Goal: Information Seeking & Learning: Check status

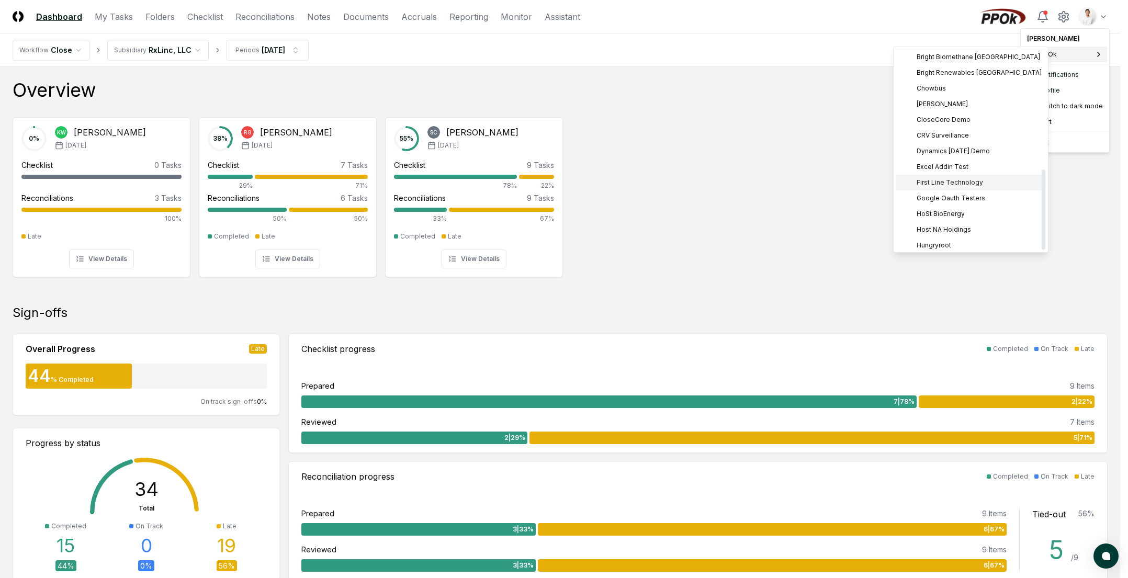
scroll to position [301, 0]
click at [957, 135] on span "Sage Intacct Demo" at bounding box center [946, 132] width 59 height 9
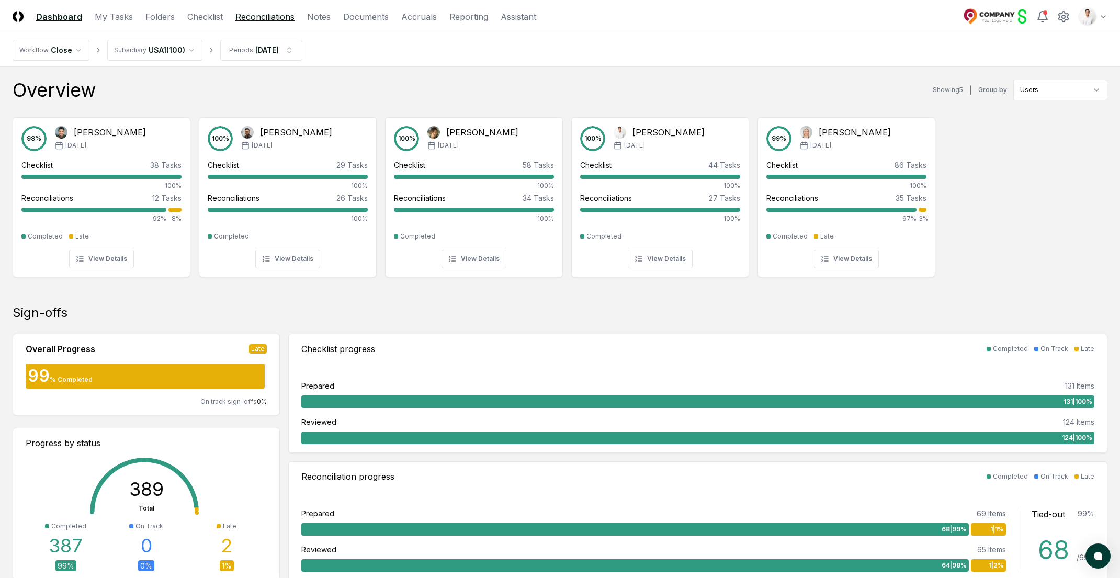
click at [278, 18] on link "Reconciliations" at bounding box center [265, 16] width 59 height 13
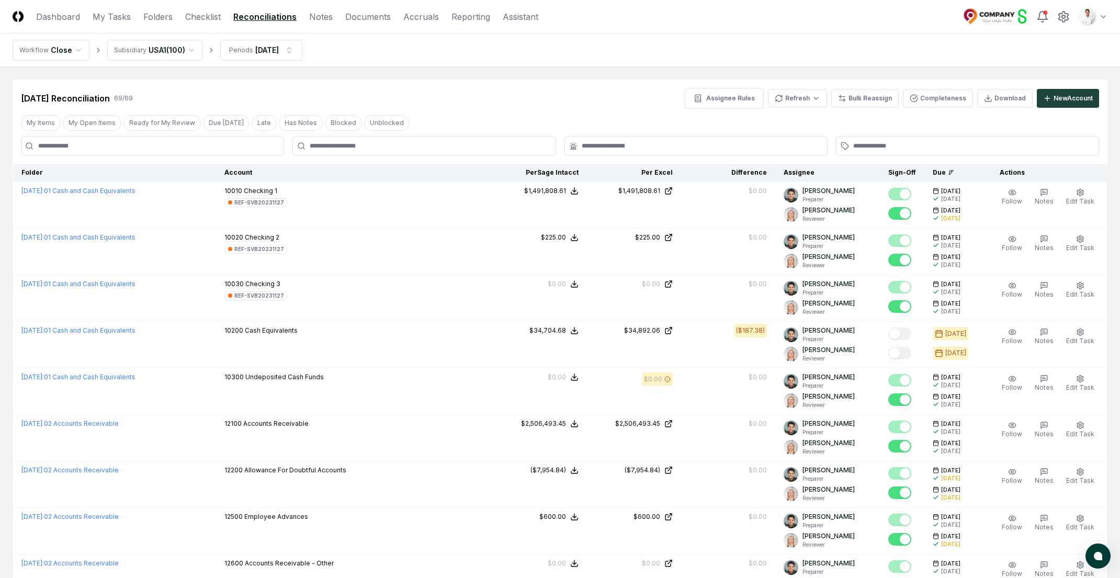
click at [872, 58] on nav "Workflow Close Subsidiary USA1 ( 100 ) Periods Feb 2025" at bounding box center [560, 49] width 1120 height 33
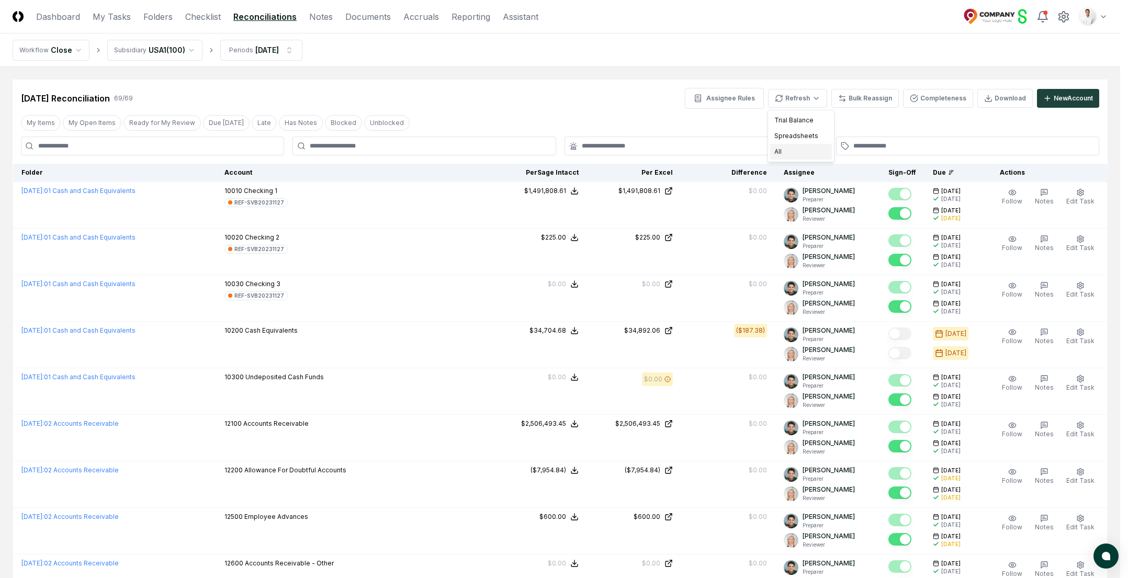
click at [785, 153] on div "All" at bounding box center [801, 152] width 62 height 16
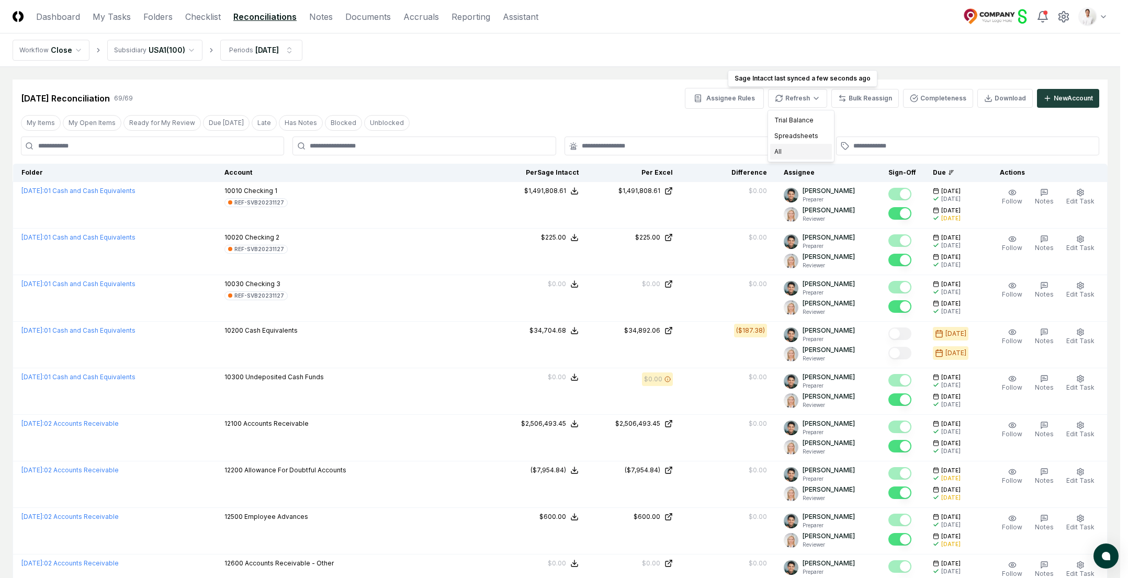
click at [805, 152] on div "All" at bounding box center [801, 152] width 62 height 16
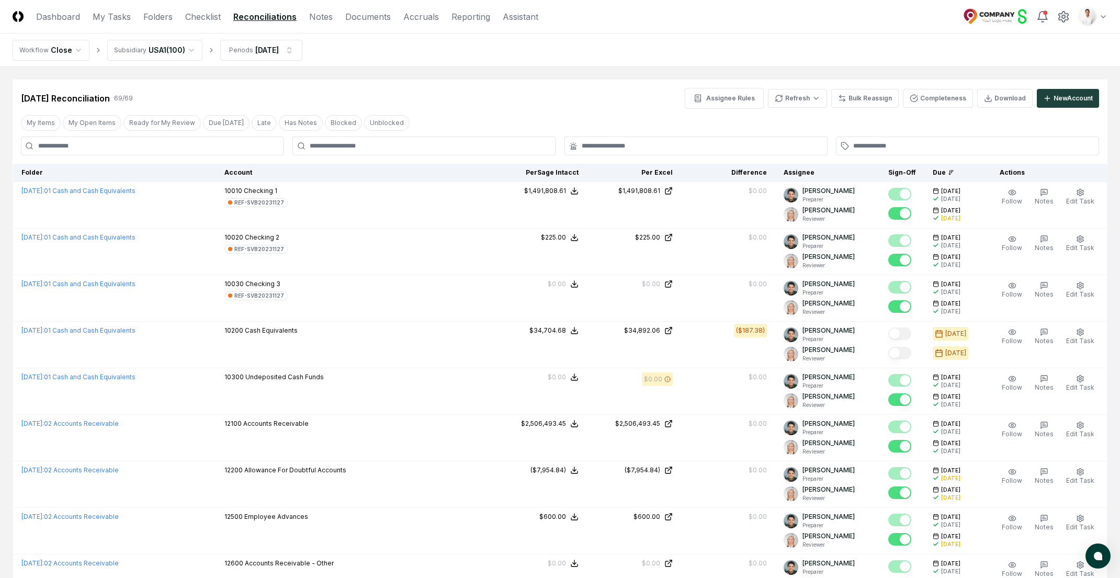
drag, startPoint x: 783, startPoint y: 86, endPoint x: 791, endPoint y: 93, distance: 10.4
click at [783, 86] on div "Feb 2025 Reconciliation 69 / 69 Assignee Rules Refresh Bulk Reassign Completene…" at bounding box center [560, 94] width 1095 height 29
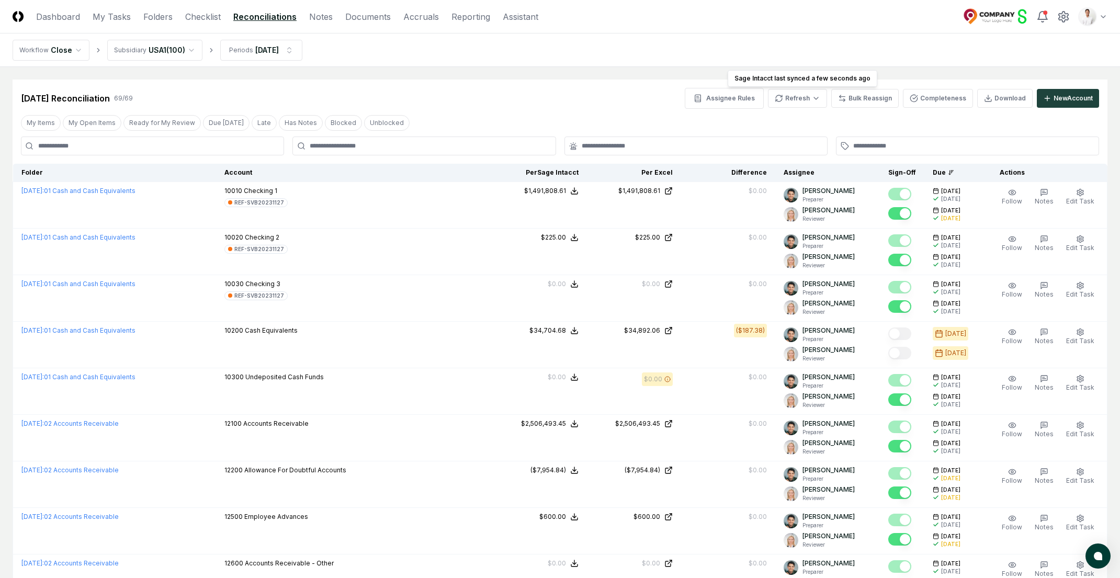
click at [1024, 30] on header "CloseCore Dashboard My Tasks Folders Checklist Reconciliations Notes Documents …" at bounding box center [560, 16] width 1120 height 33
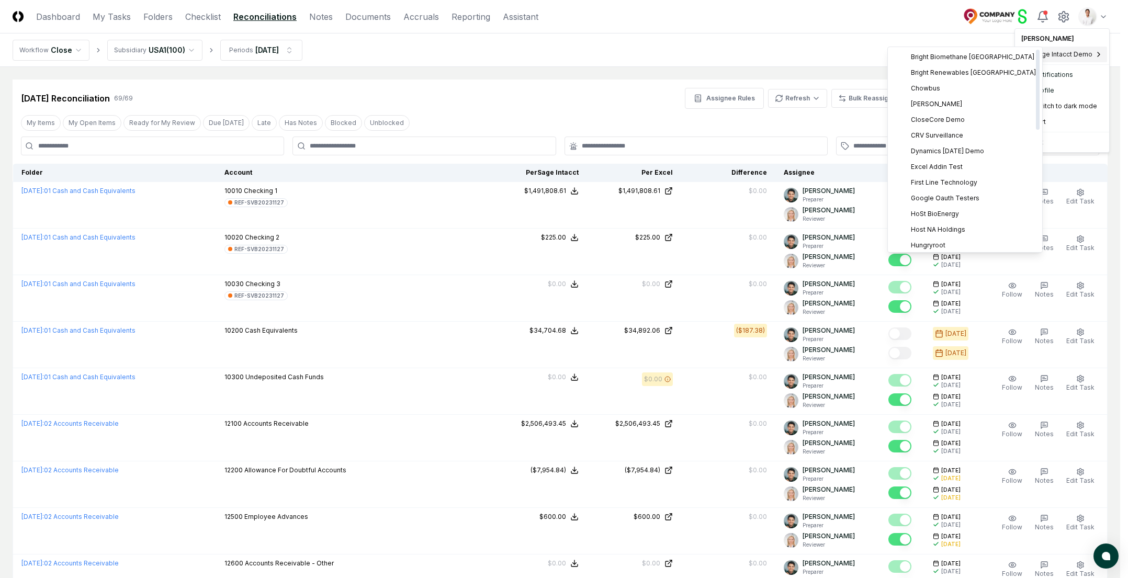
scroll to position [301, 0]
click at [938, 71] on div "PestCo" at bounding box center [965, 70] width 150 height 16
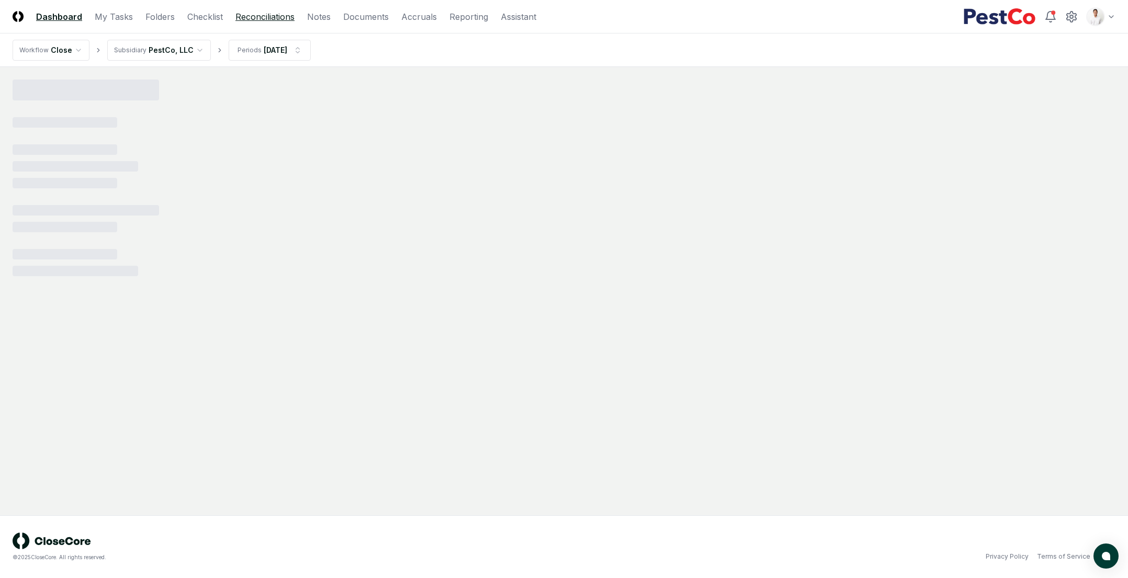
click at [282, 19] on link "Reconciliations" at bounding box center [265, 16] width 59 height 13
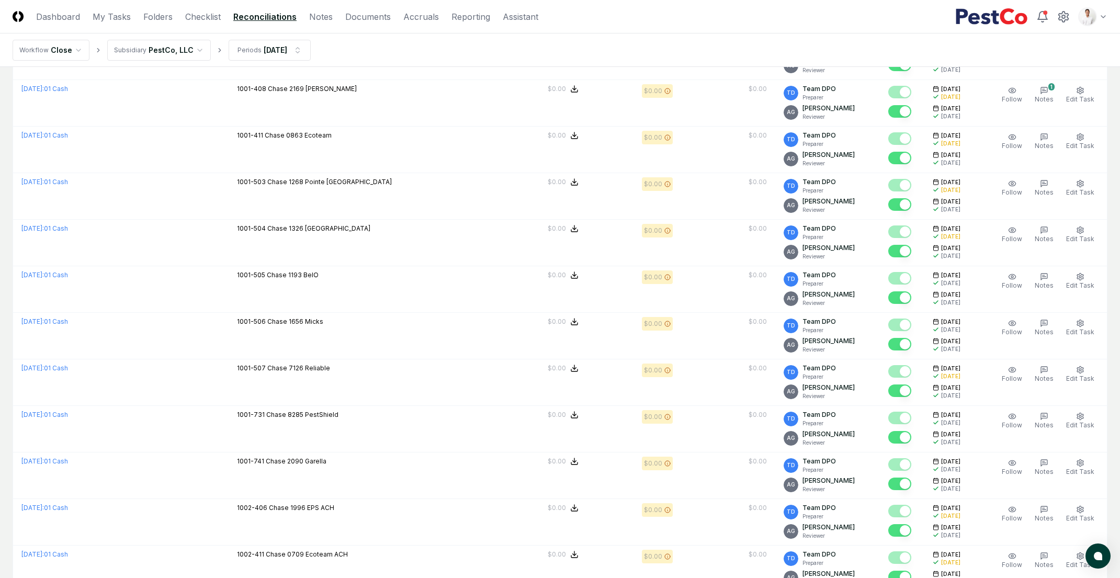
scroll to position [2029, 0]
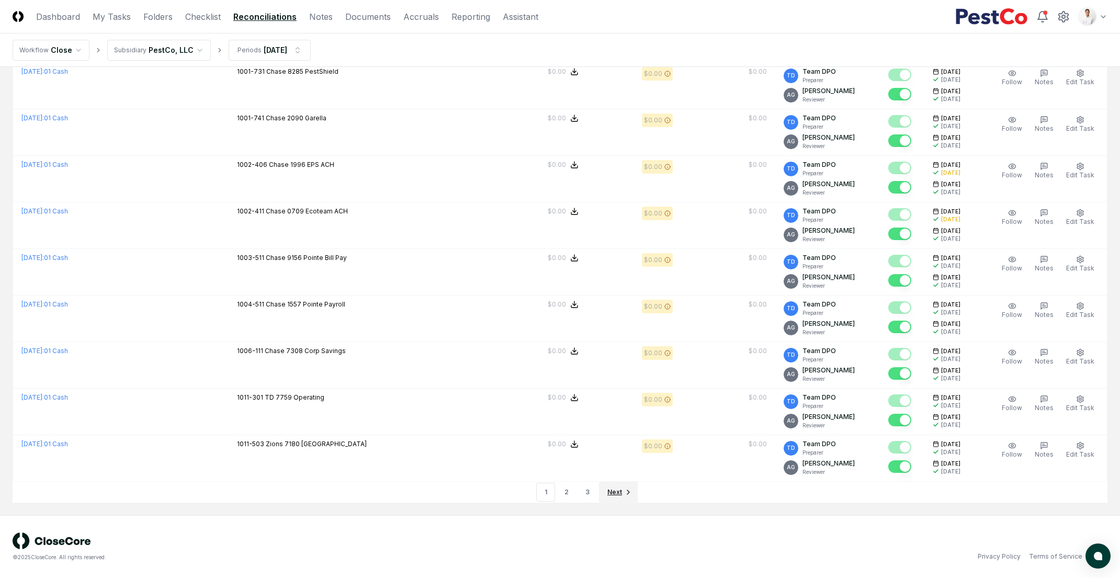
click at [611, 483] on link "Next" at bounding box center [618, 492] width 39 height 21
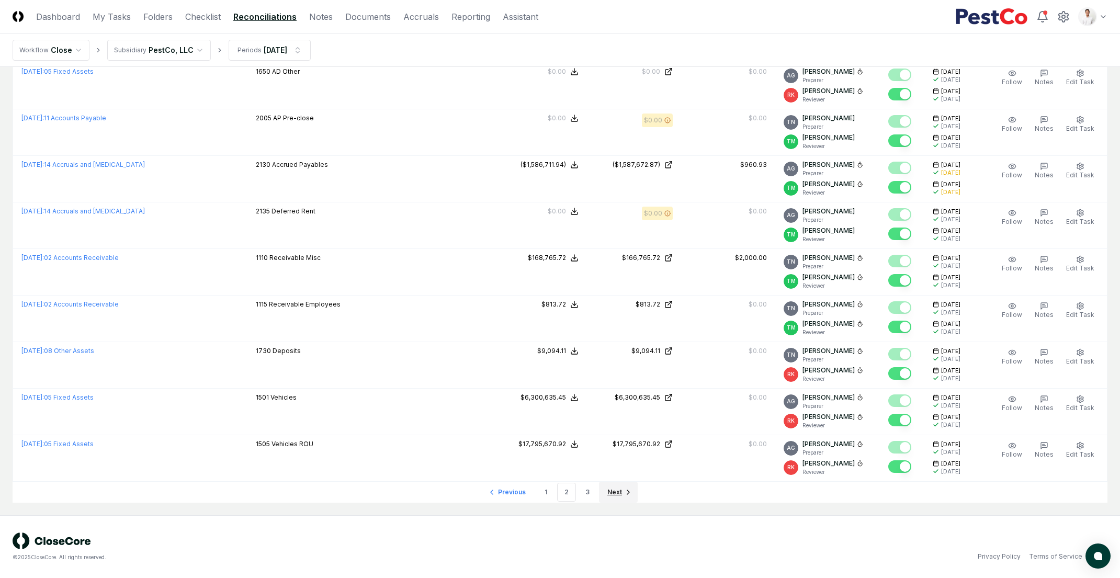
click at [622, 494] on link "Next" at bounding box center [618, 492] width 39 height 21
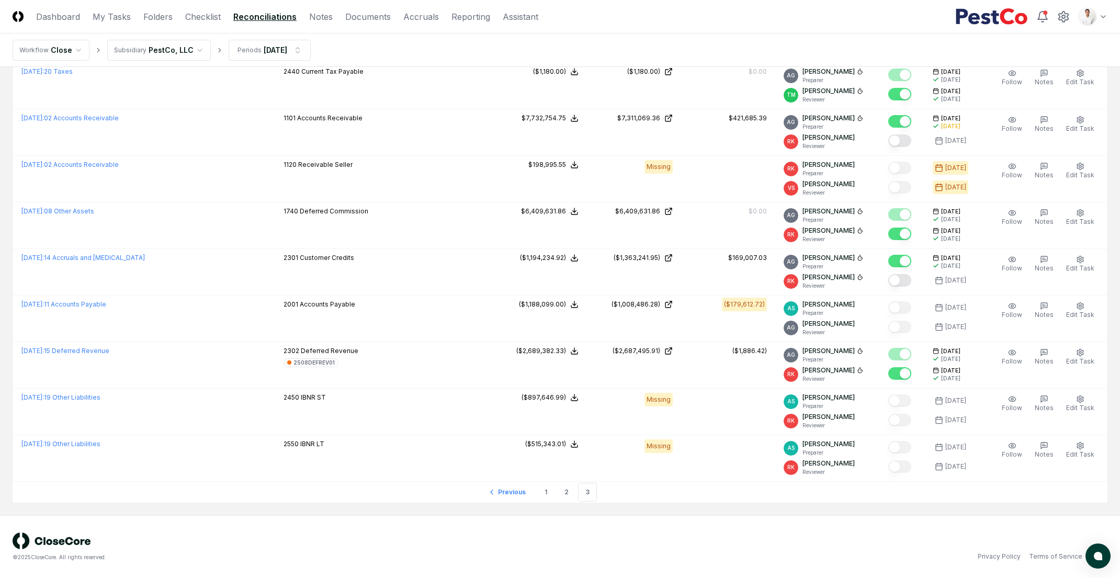
scroll to position [911, 0]
click at [506, 495] on span "Previous" at bounding box center [512, 492] width 28 height 9
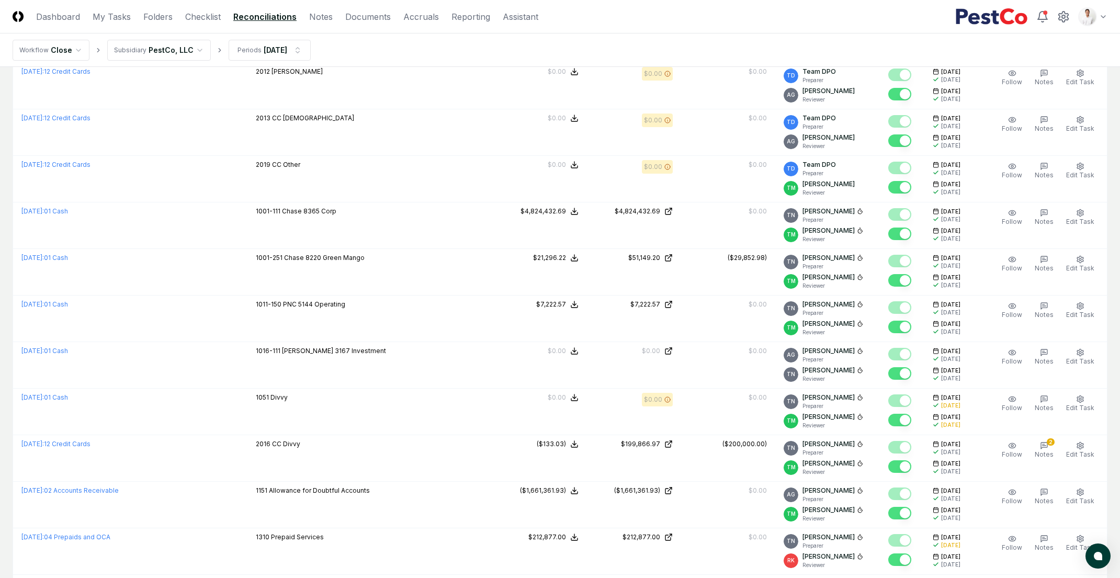
scroll to position [2029, 0]
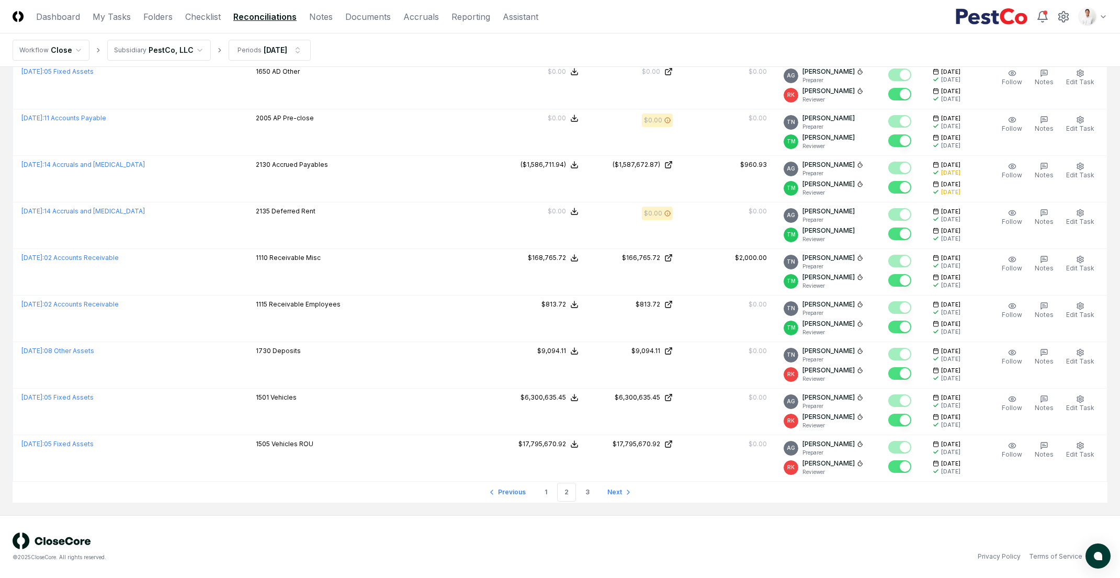
drag, startPoint x: 508, startPoint y: 494, endPoint x: 551, endPoint y: 484, distance: 44.1
click at [508, 494] on span "Previous" at bounding box center [512, 492] width 28 height 9
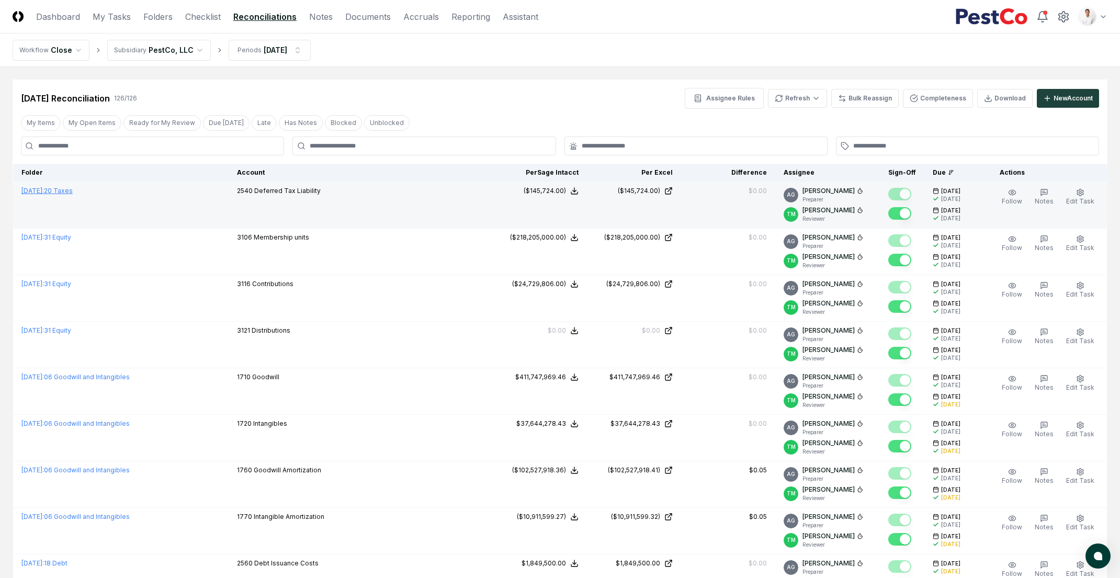
click at [72, 187] on link "August 2025 : 20 Taxes" at bounding box center [46, 191] width 51 height 8
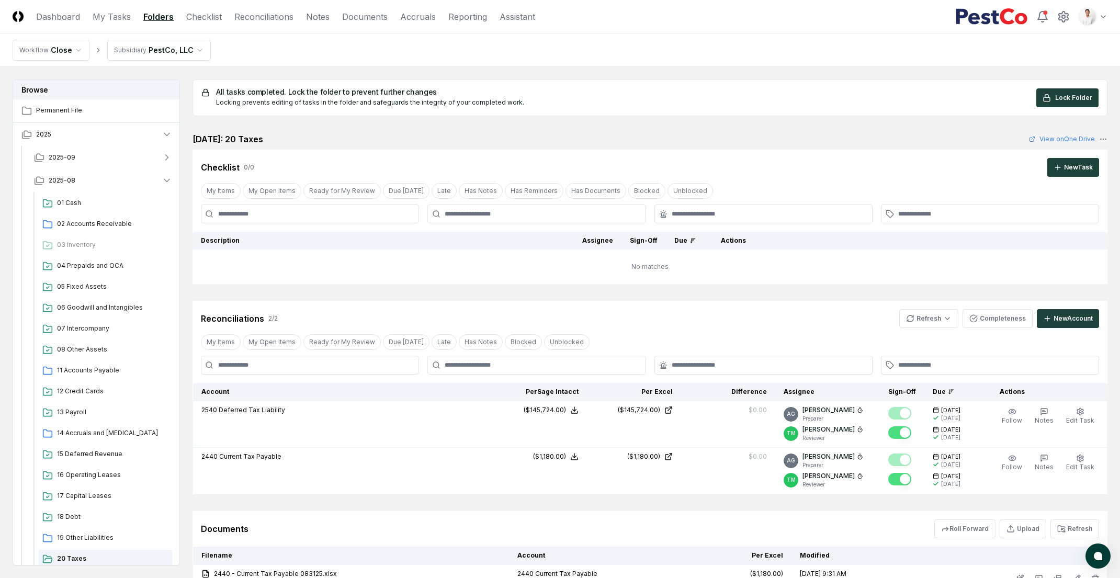
scroll to position [118, 0]
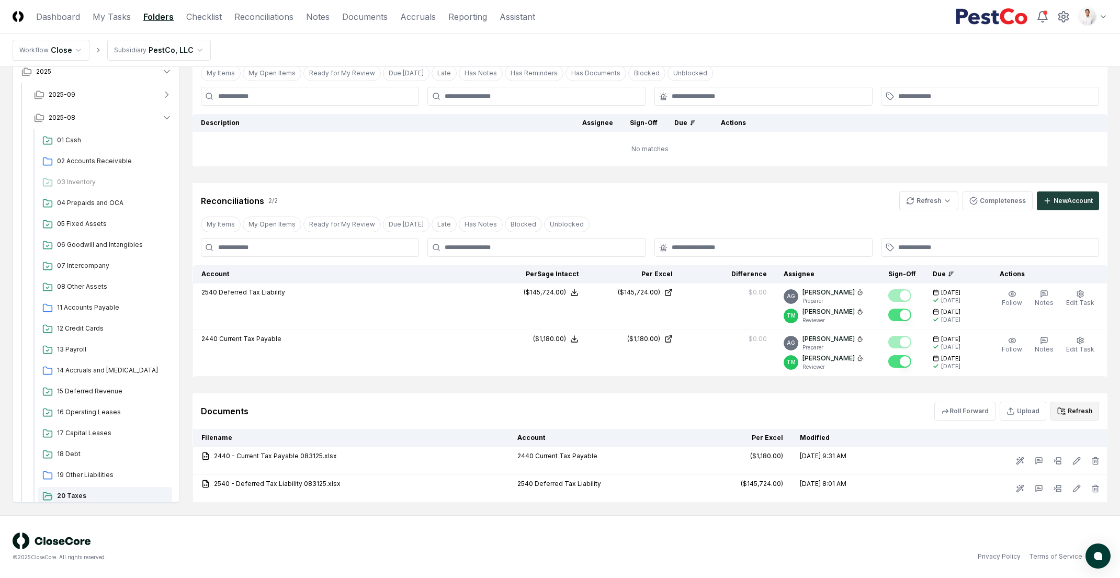
click at [1089, 415] on button "Refresh" at bounding box center [1075, 411] width 49 height 19
click at [1070, 409] on button "Refresh" at bounding box center [1075, 411] width 49 height 19
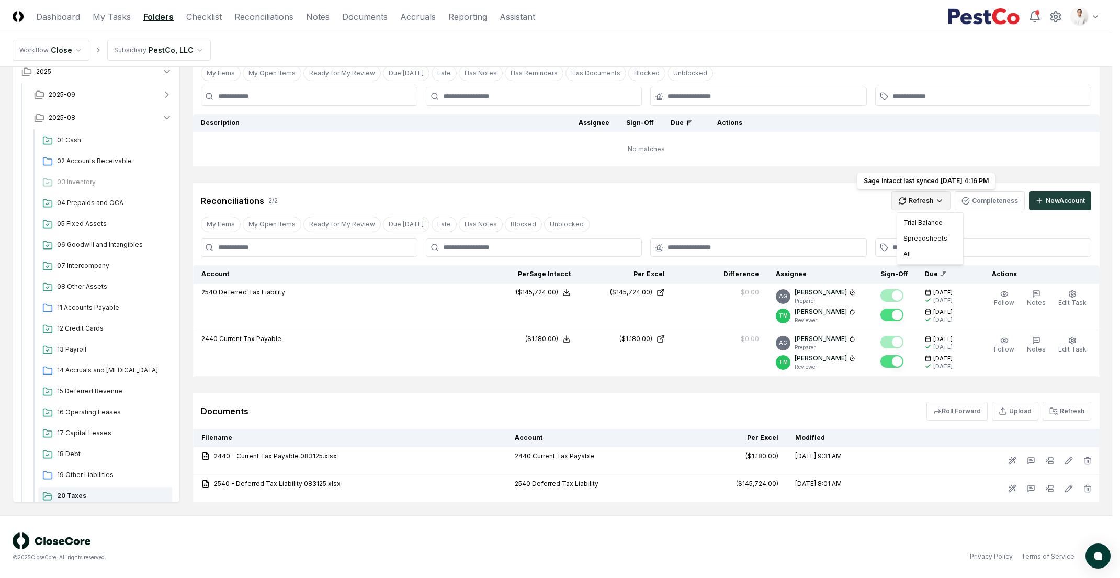
click at [935, 200] on html "CloseCore Dashboard My Tasks Folders Checklist Reconciliations Notes Documents …" at bounding box center [560, 230] width 1120 height 696
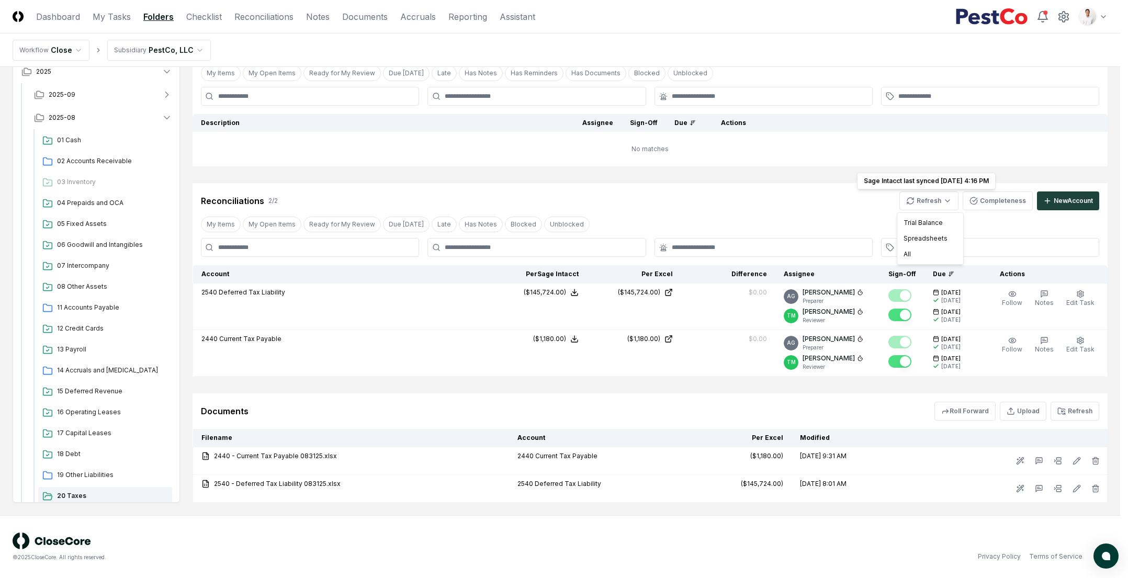
click at [735, 219] on html "CloseCore Dashboard My Tasks Folders Checklist Reconciliations Notes Documents …" at bounding box center [564, 230] width 1128 height 696
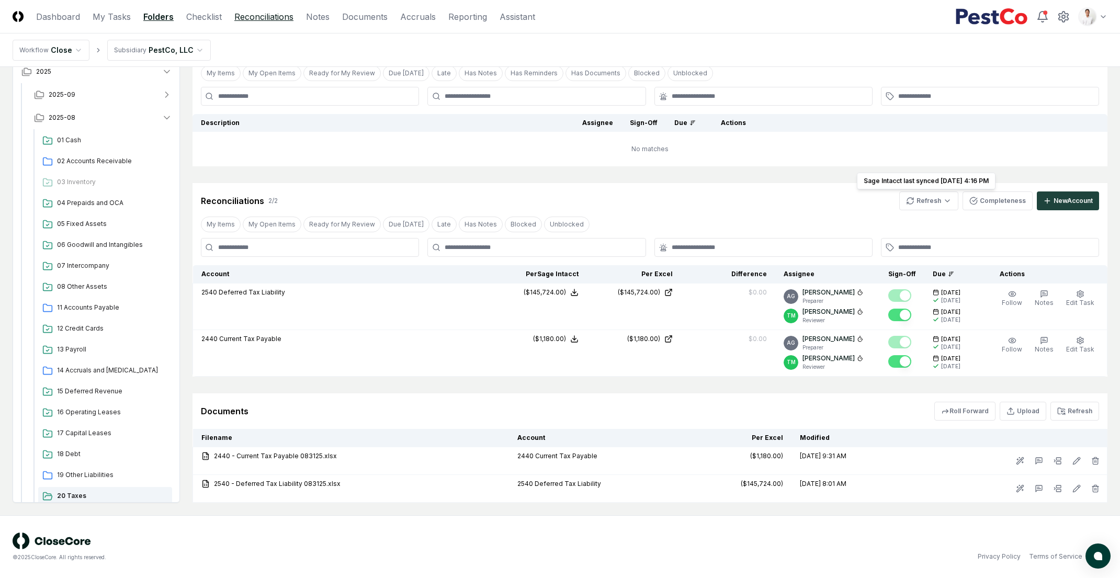
click at [270, 16] on link "Reconciliations" at bounding box center [263, 16] width 59 height 13
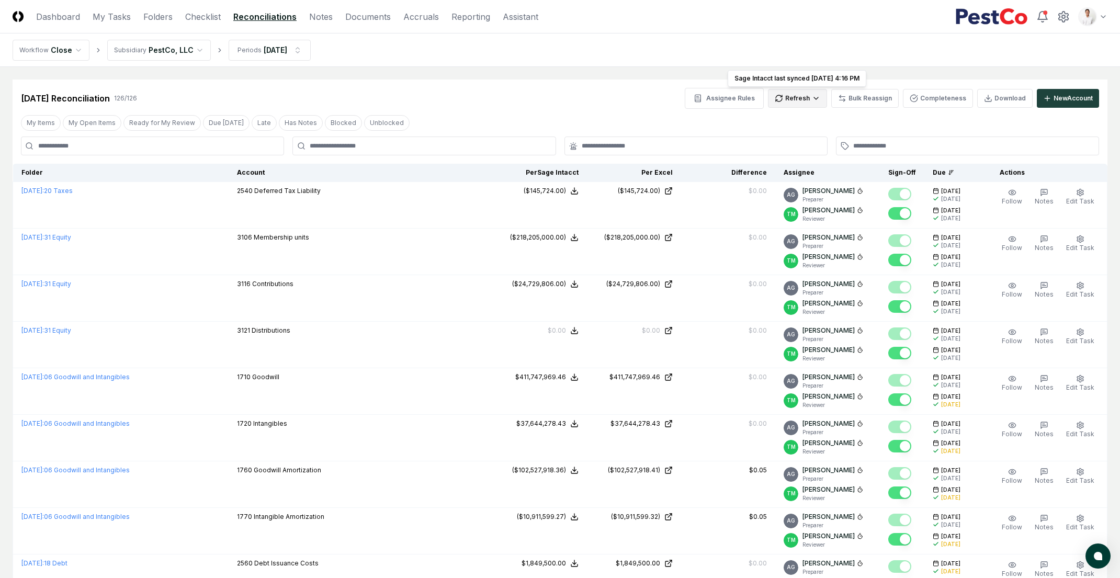
click at [832, 94] on div "Assignee Rules Refresh Sage Intacct last synced 9/12/2025 4:16 PM Sage Intacct …" at bounding box center [892, 98] width 414 height 21
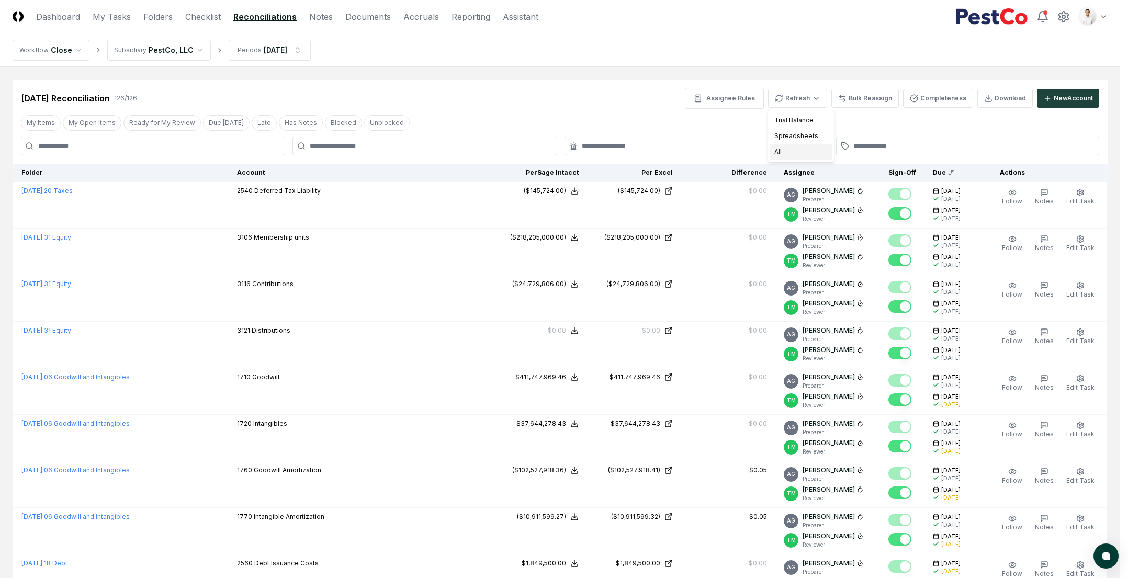
click at [797, 150] on div "All" at bounding box center [801, 152] width 62 height 16
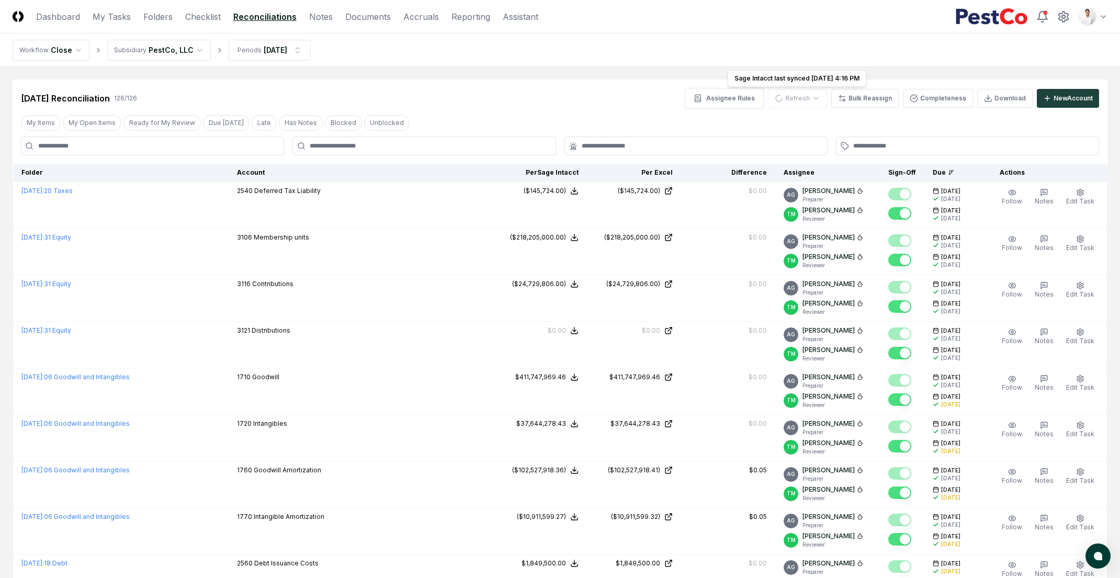
click at [624, 81] on div "Aug 2025 Reconciliation 126 / 126 Assignee Rules Refresh Sage Intacct last sync…" at bounding box center [560, 94] width 1095 height 29
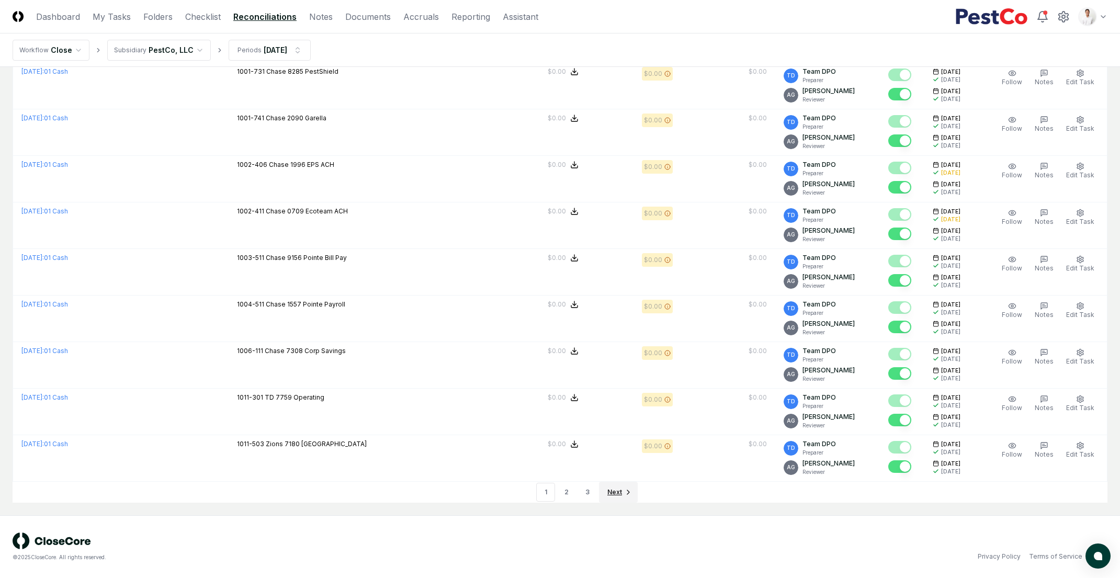
click at [621, 490] on link "Next" at bounding box center [618, 492] width 39 height 21
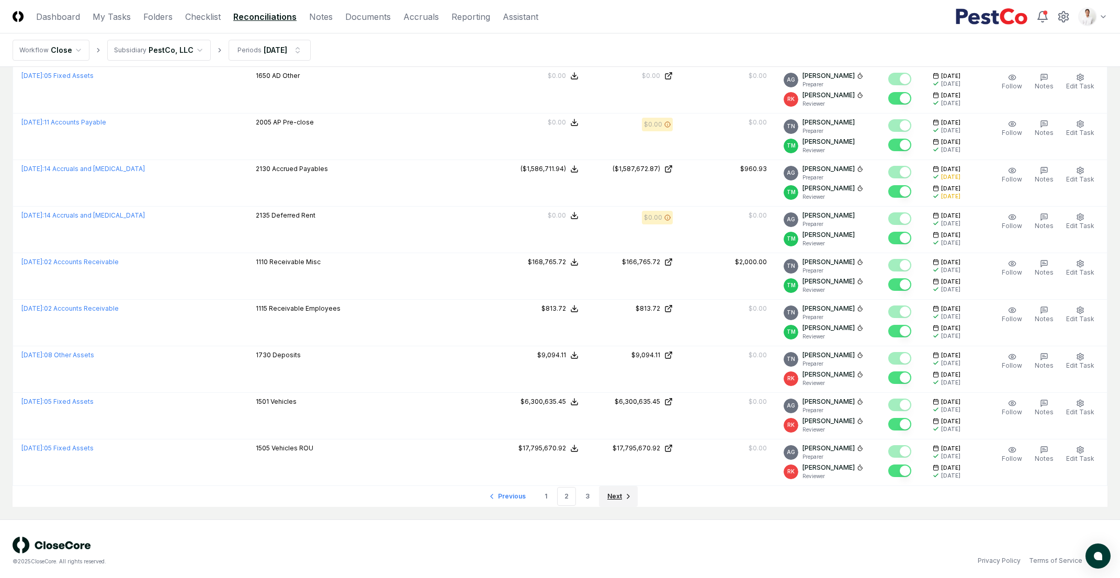
click at [625, 487] on link "Next" at bounding box center [618, 496] width 39 height 21
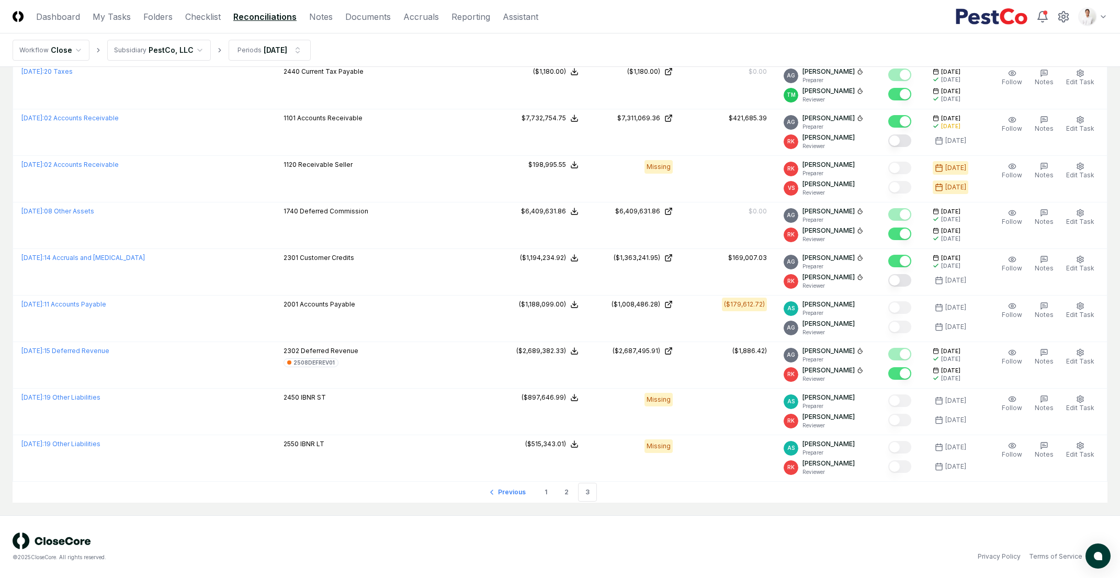
scroll to position [911, 0]
click at [516, 497] on link "Previous" at bounding box center [509, 492] width 52 height 21
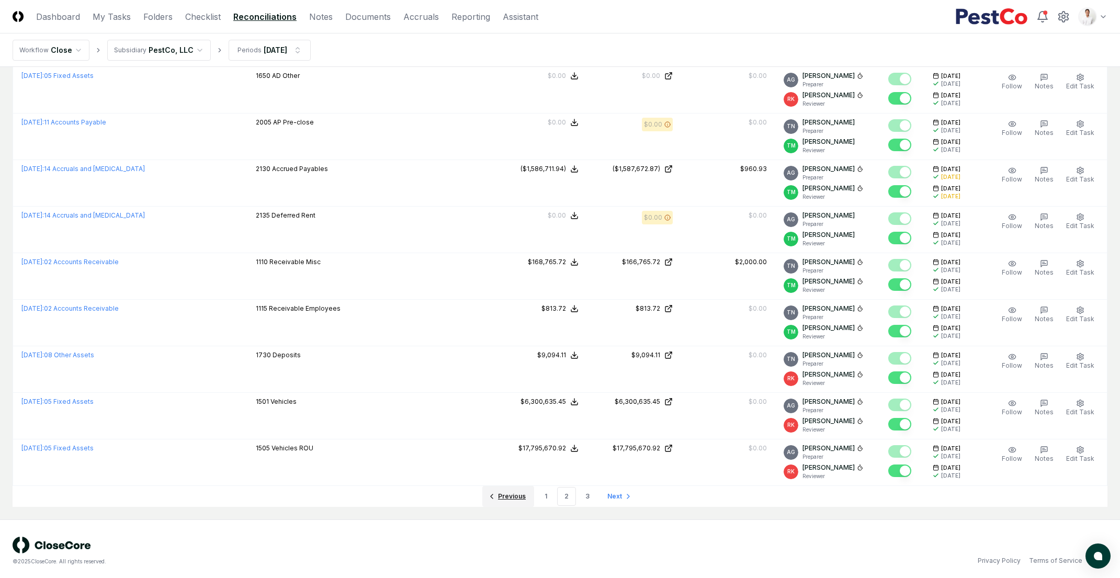
click at [515, 497] on span "Previous" at bounding box center [512, 496] width 28 height 9
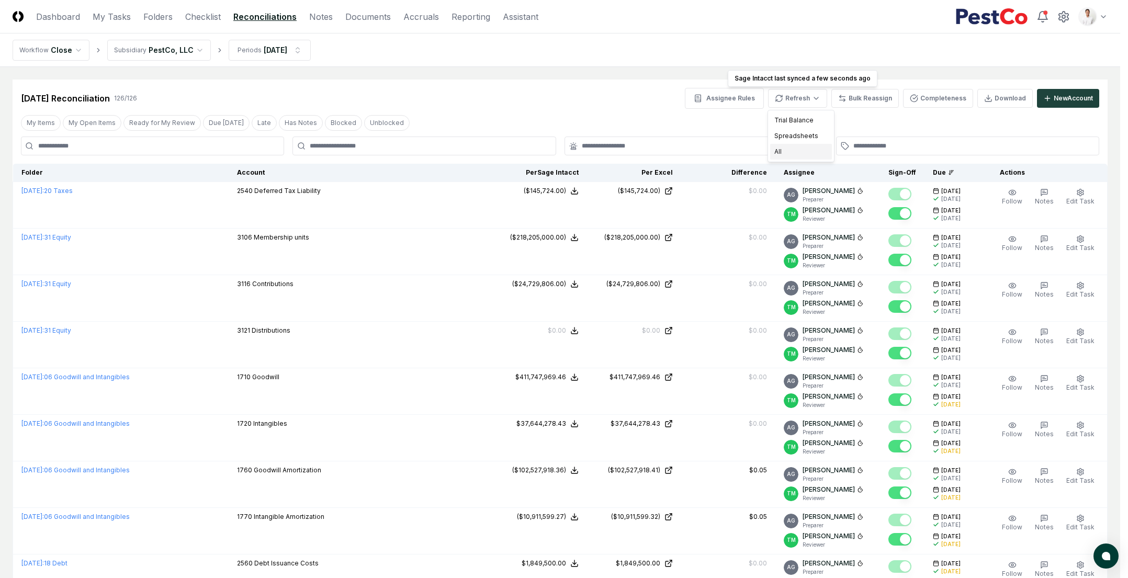
click at [803, 147] on div "All" at bounding box center [801, 152] width 62 height 16
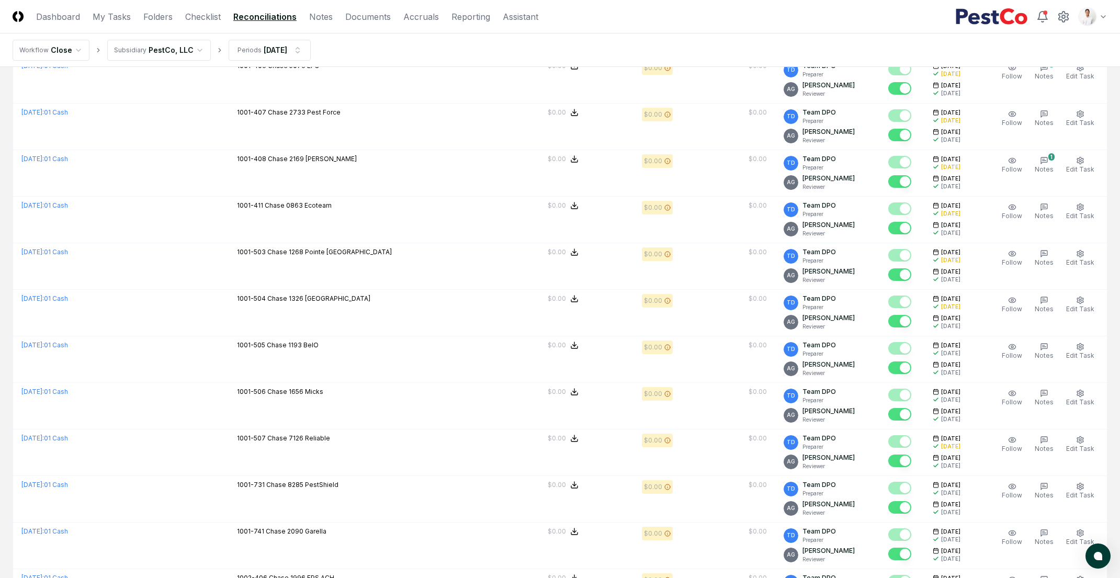
scroll to position [2029, 0]
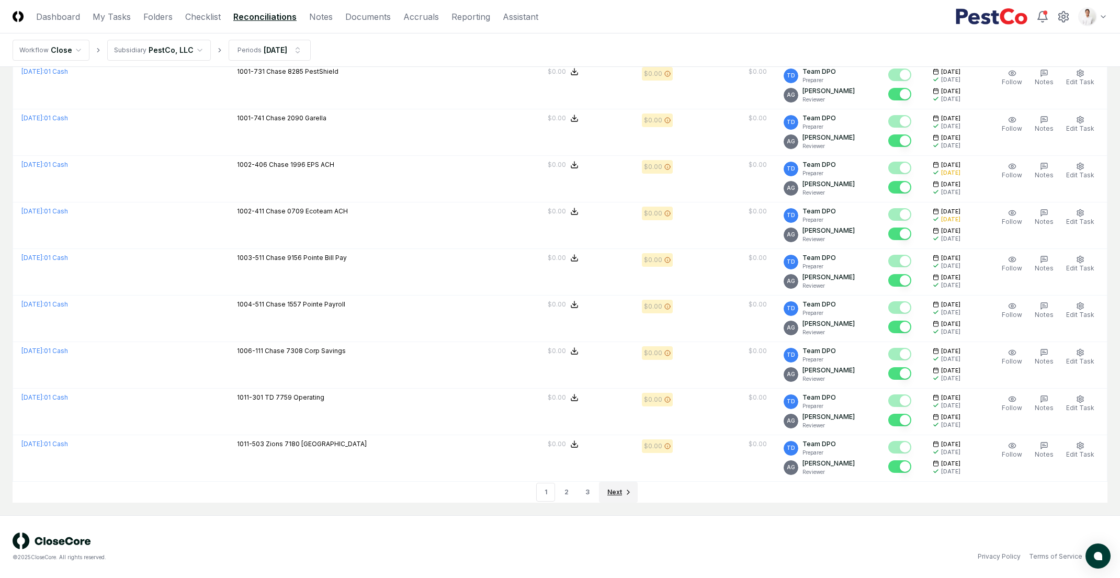
click at [614, 482] on link "Next" at bounding box center [618, 492] width 39 height 21
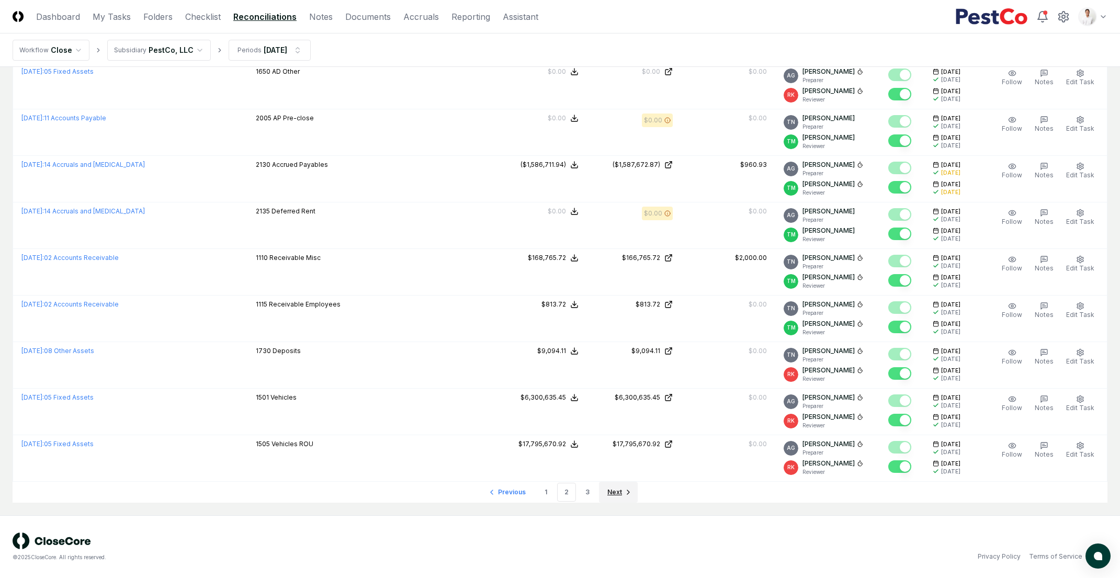
click at [617, 492] on span "Next" at bounding box center [615, 492] width 15 height 9
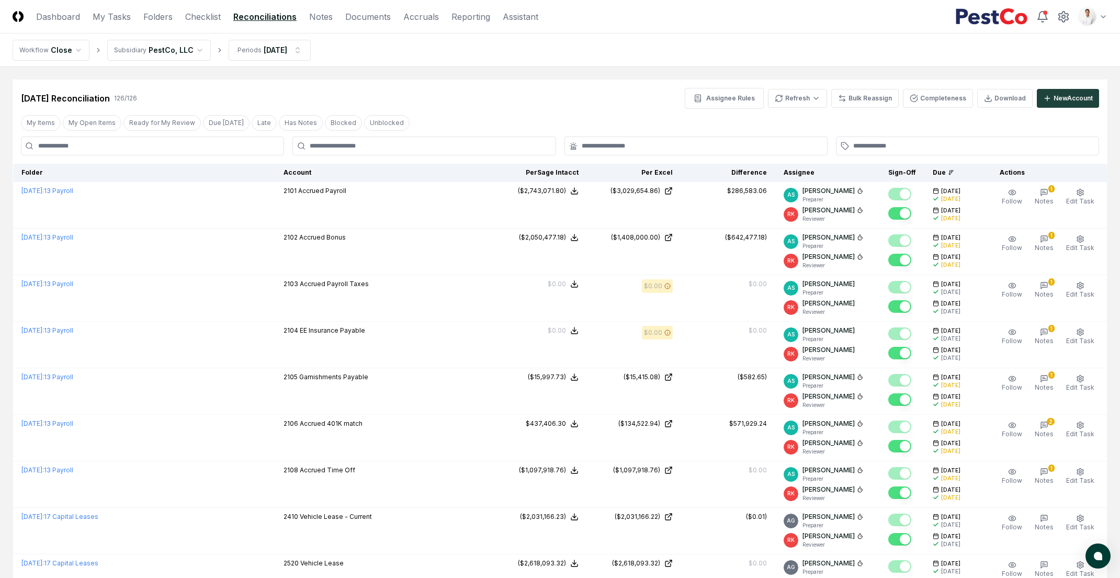
click at [720, 61] on nav "Workflow Close Subsidiary PestCo, LLC Periods Aug 2025" at bounding box center [560, 49] width 1120 height 33
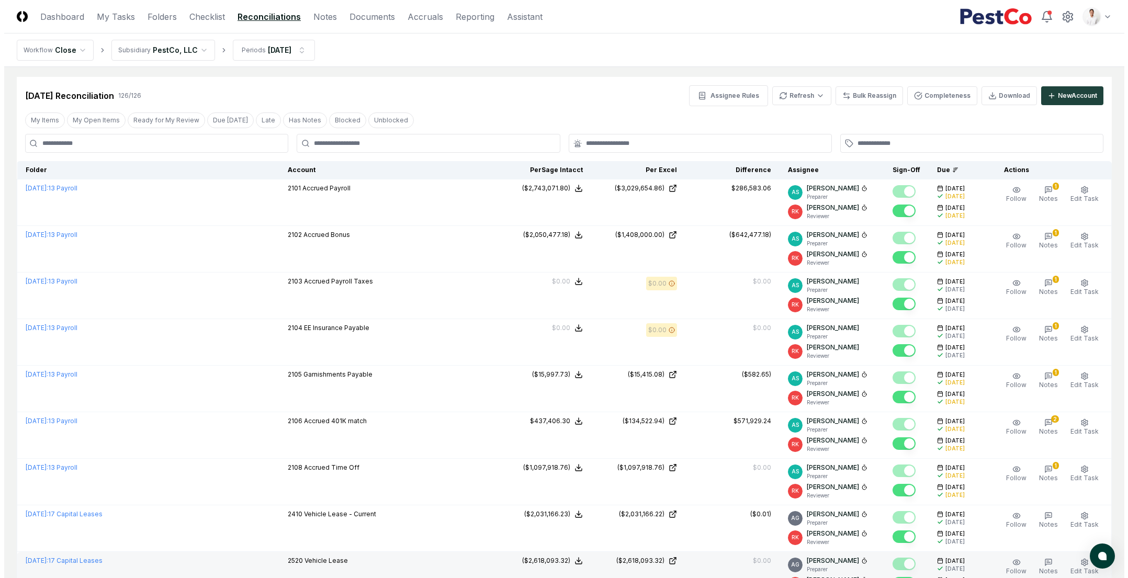
scroll to position [38, 0]
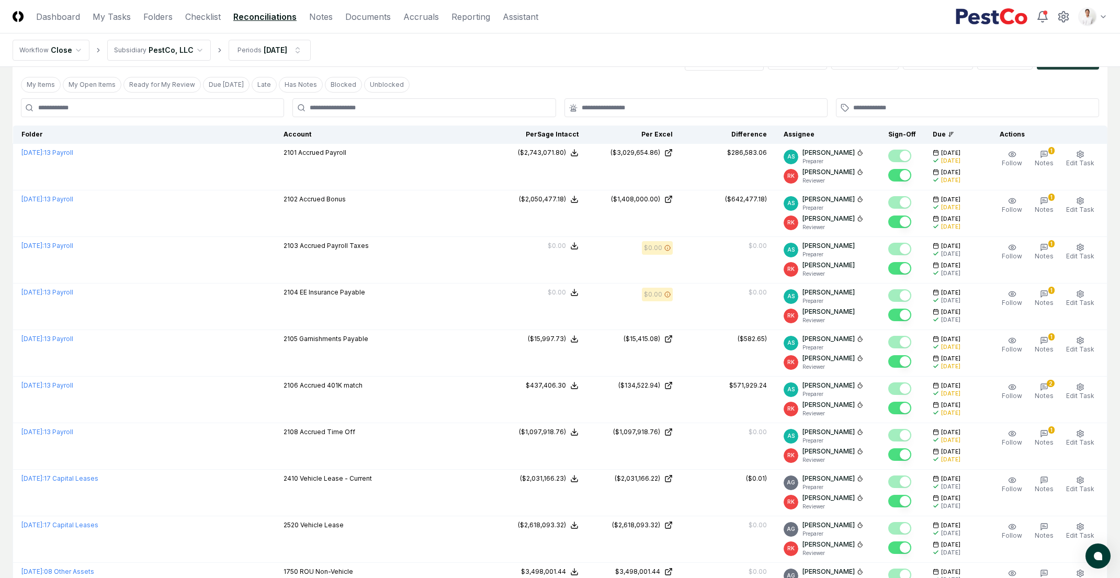
click at [509, 58] on nav "Workflow Close Subsidiary PestCo, LLC Periods Aug 2025" at bounding box center [560, 49] width 1120 height 33
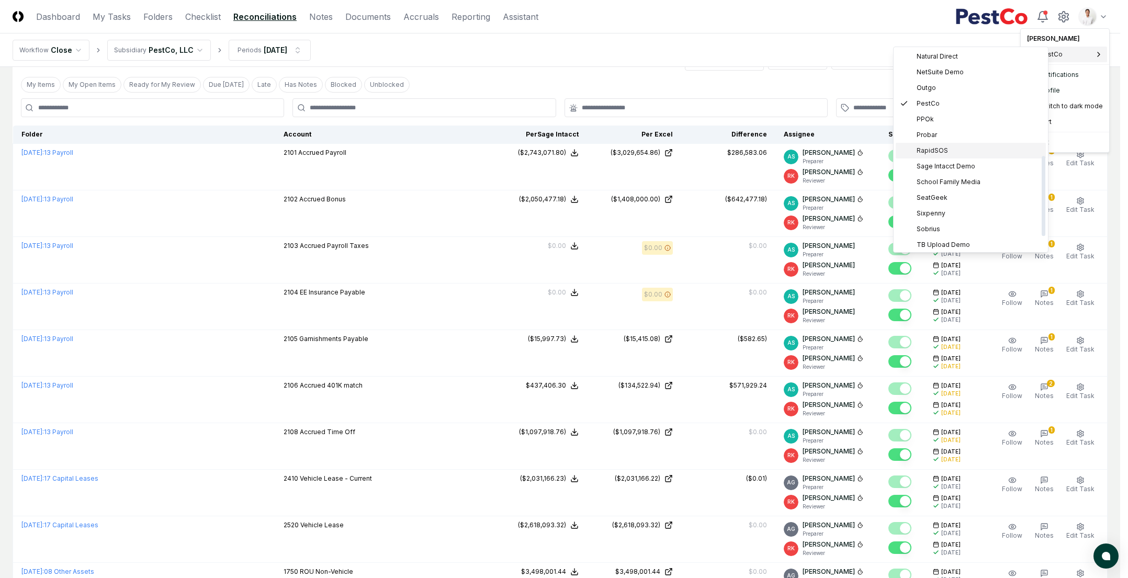
scroll to position [149, 0]
click at [950, 144] on div "Leafly" at bounding box center [971, 144] width 150 height 16
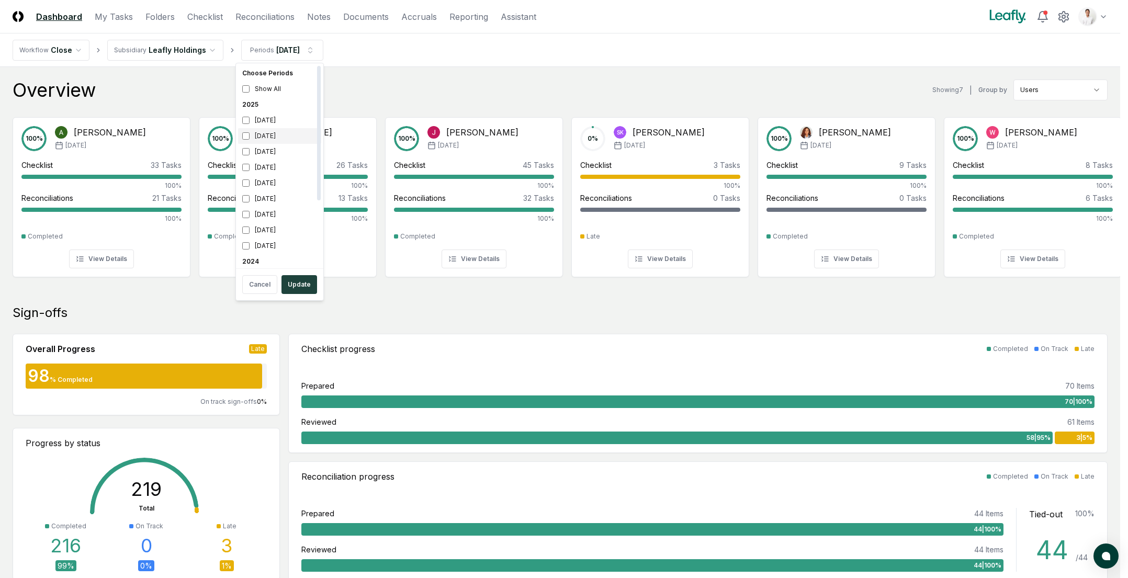
click at [259, 133] on div "[DATE]" at bounding box center [279, 136] width 83 height 16
click at [262, 150] on div "[DATE]" at bounding box center [279, 152] width 83 height 16
click at [303, 285] on button "Update" at bounding box center [300, 284] width 36 height 19
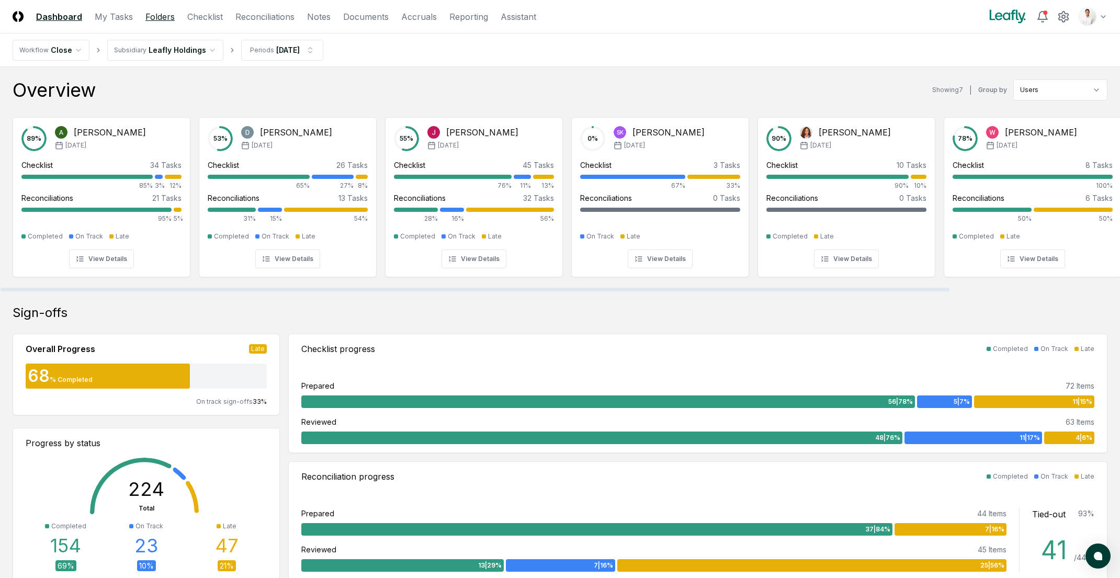
click at [163, 21] on link "Folders" at bounding box center [159, 16] width 29 height 13
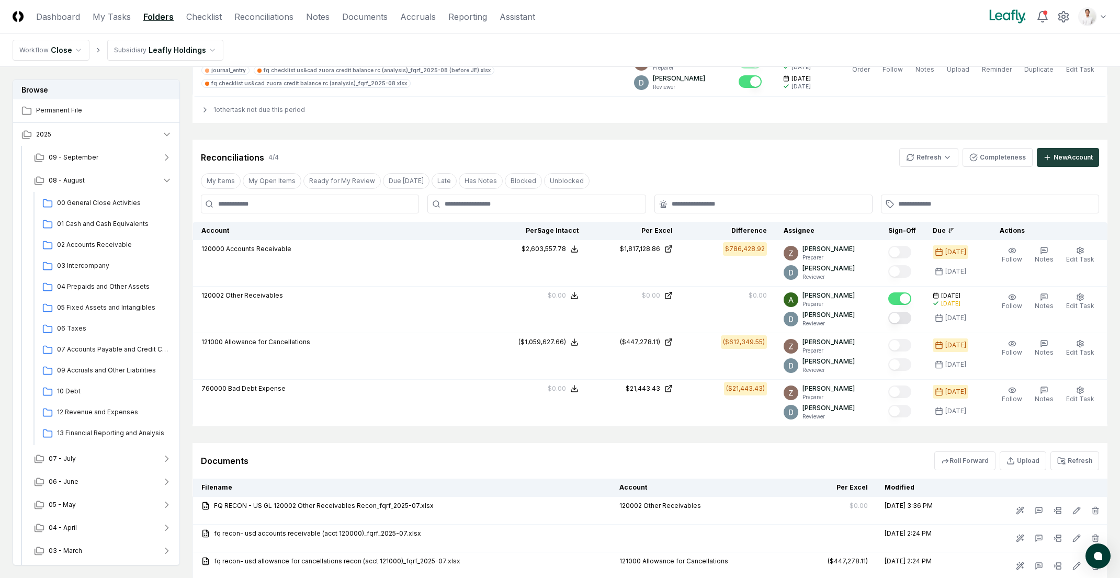
scroll to position [454, 0]
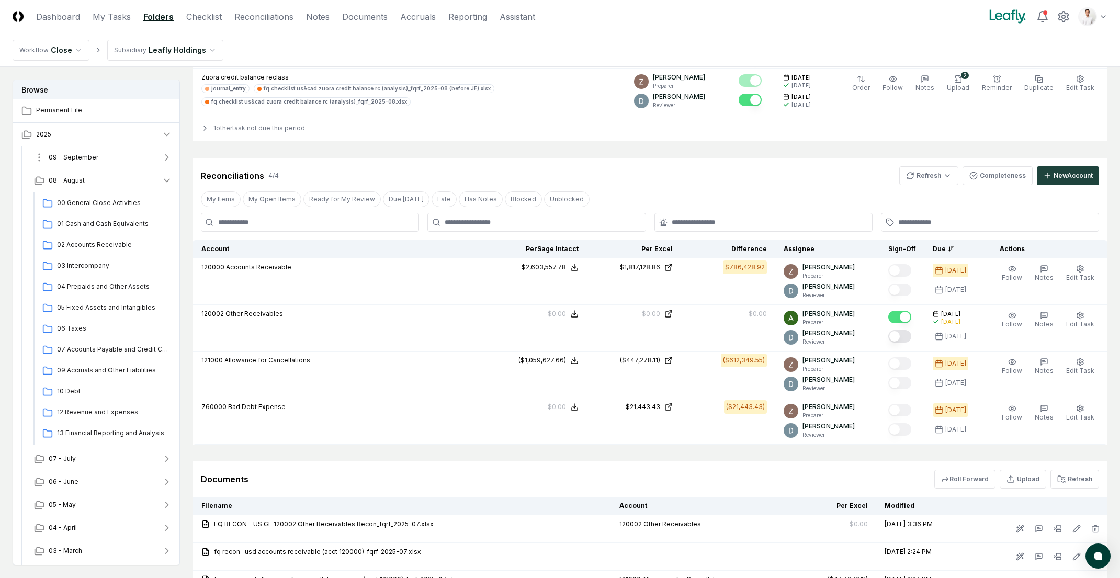
click at [106, 164] on button "09 - September" at bounding box center [103, 157] width 155 height 23
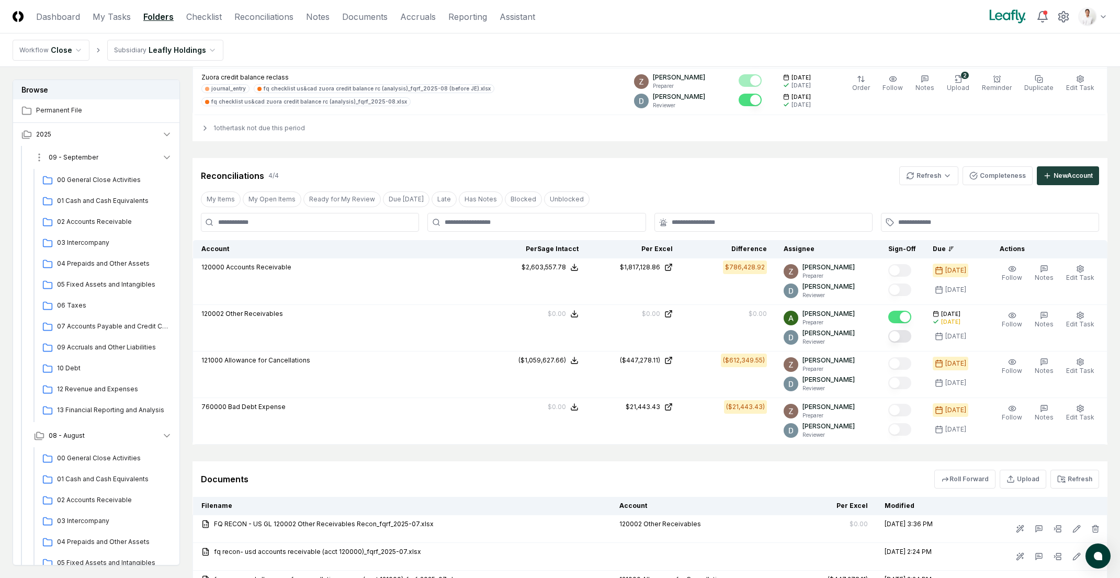
click at [106, 165] on button "09 - September" at bounding box center [103, 157] width 155 height 23
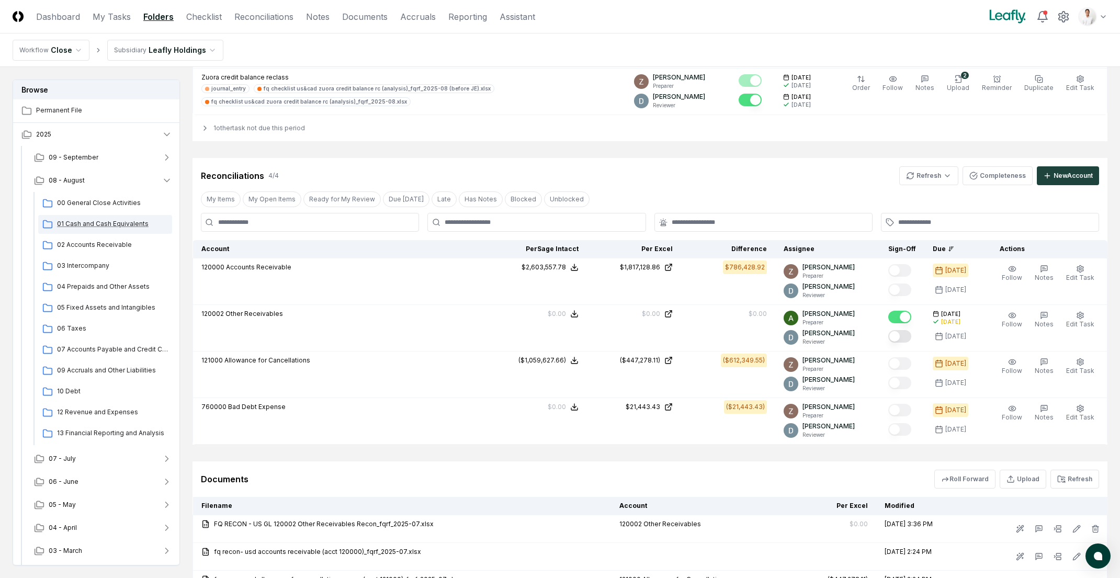
click at [117, 228] on span "01 Cash and Cash Equivalents" at bounding box center [112, 223] width 111 height 9
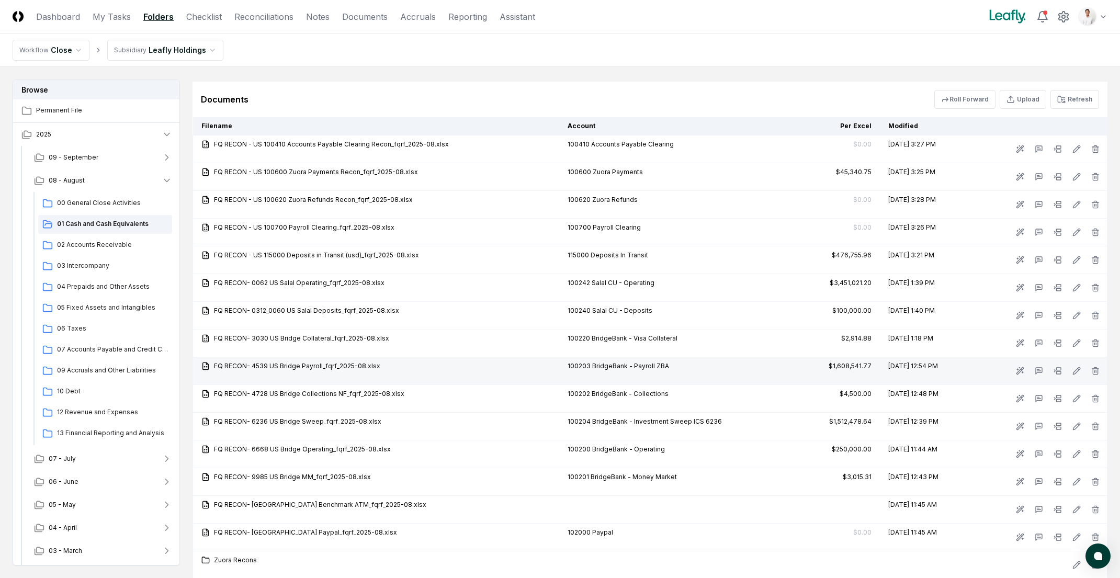
scroll to position [1097, 0]
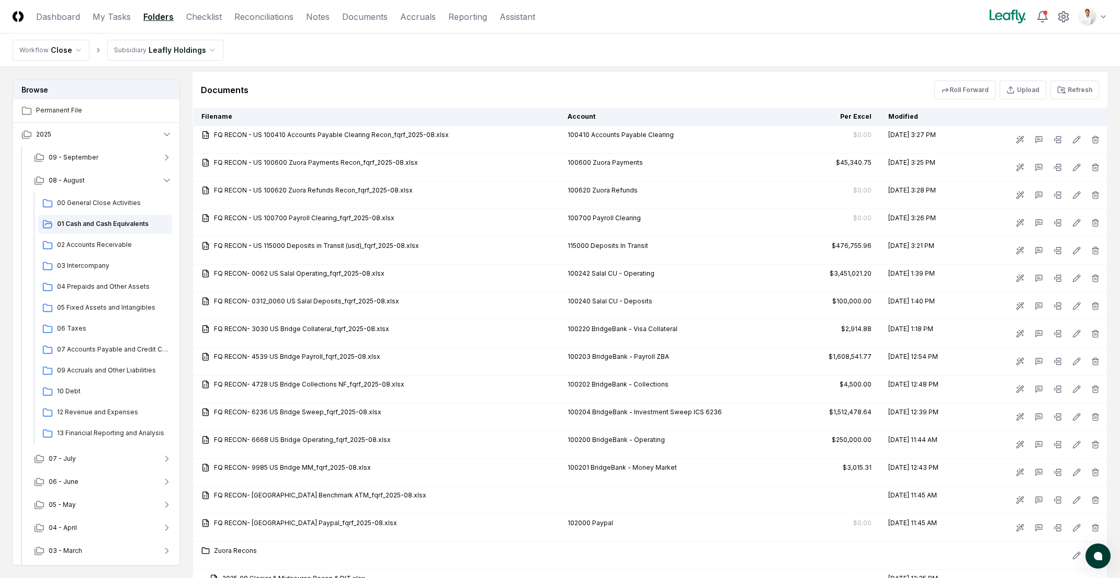
click at [813, 72] on div "Documents Roll Forward Upload Refresh" at bounding box center [650, 90] width 915 height 36
click at [1062, 91] on icon at bounding box center [1062, 90] width 8 height 8
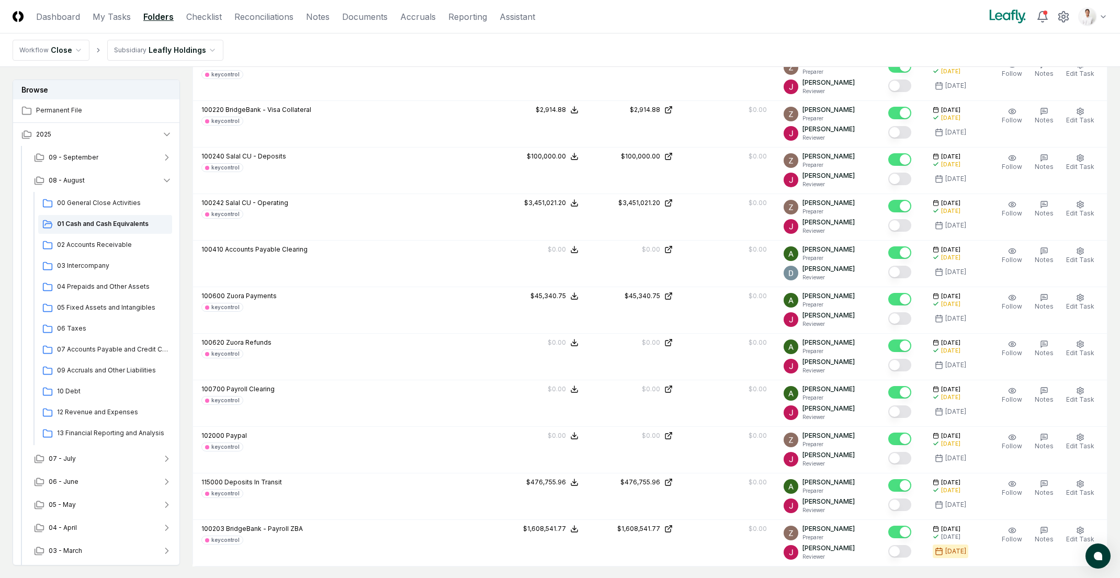
scroll to position [399, 0]
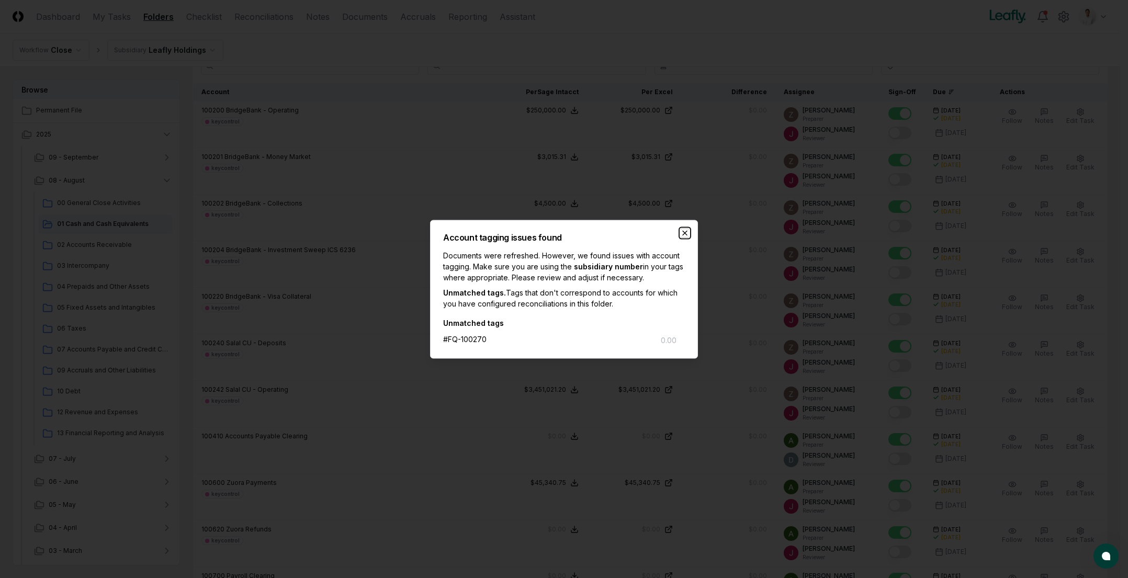
click at [687, 232] on icon "button" at bounding box center [685, 233] width 8 height 8
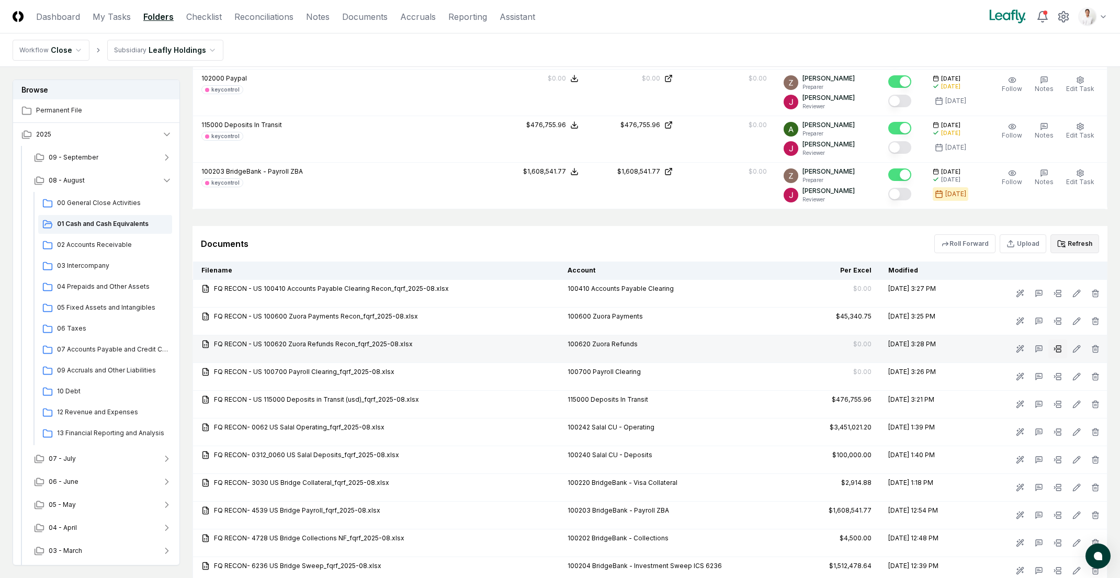
scroll to position [944, 0]
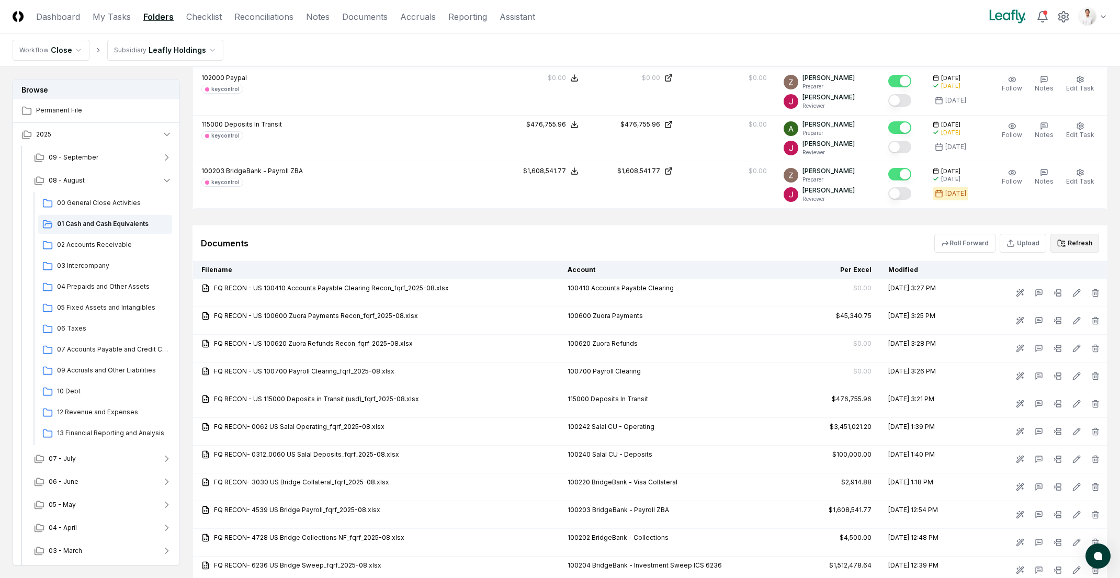
click at [1069, 241] on button "Refresh" at bounding box center [1075, 243] width 49 height 19
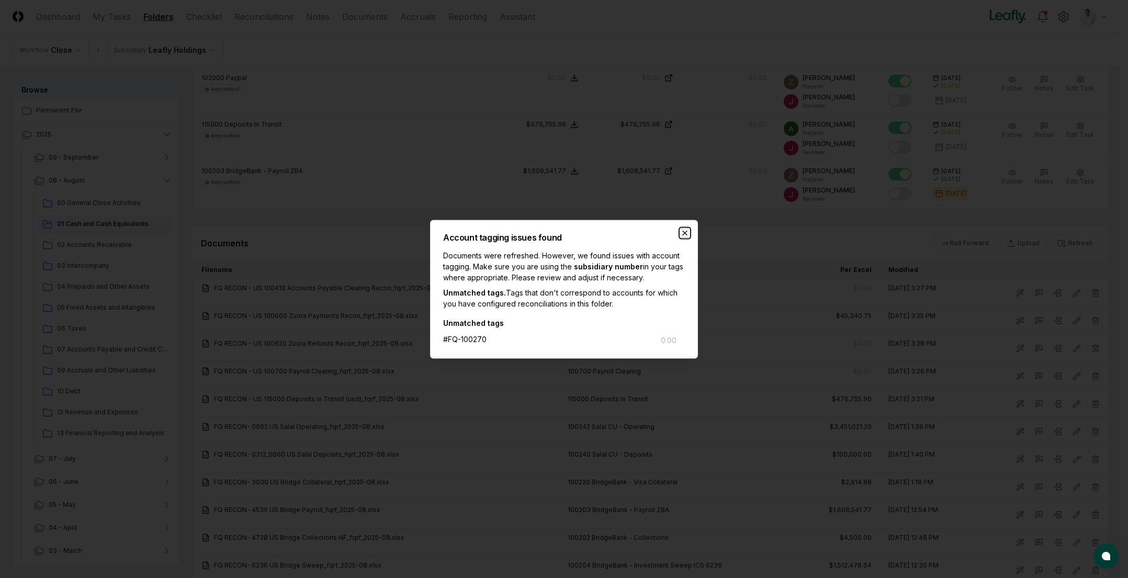
click at [681, 230] on icon "button" at bounding box center [685, 233] width 8 height 8
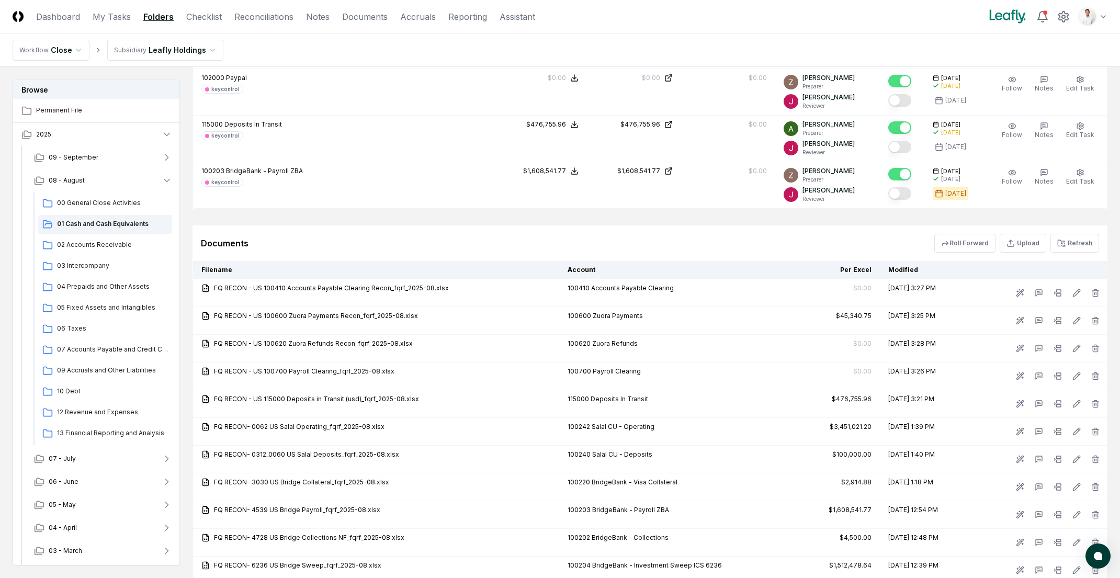
scroll to position [0, 0]
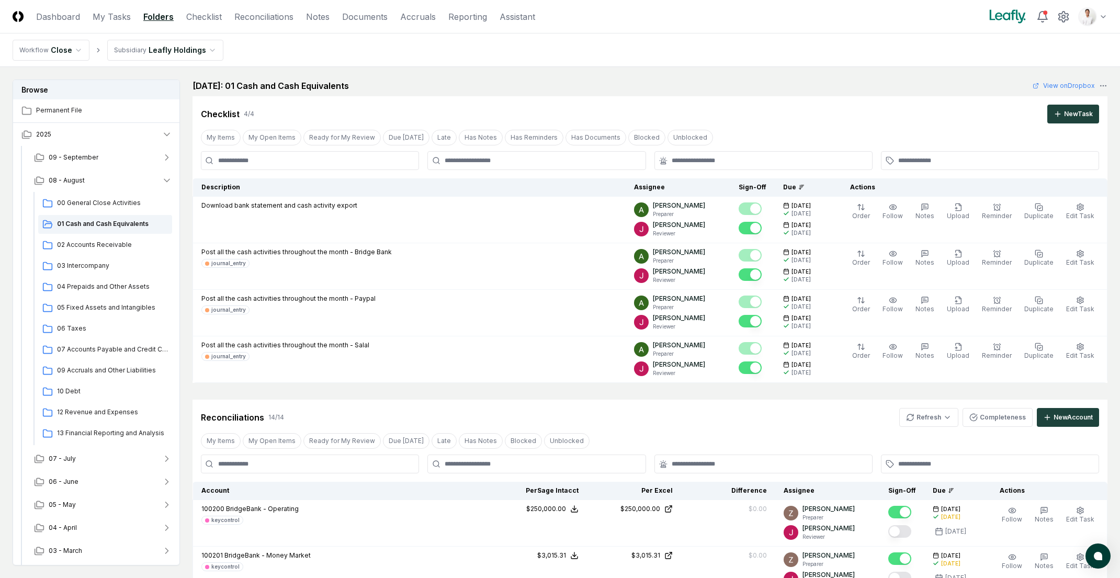
click at [565, 82] on div "August 2025: 01 Cash and Cash Equivalents View on Dropbox" at bounding box center [650, 86] width 915 height 13
click at [275, 8] on header "CloseCore Dashboard My Tasks Folders Checklist Reconciliations Notes Documents …" at bounding box center [560, 16] width 1120 height 33
click at [276, 12] on link "Reconciliations" at bounding box center [263, 16] width 59 height 13
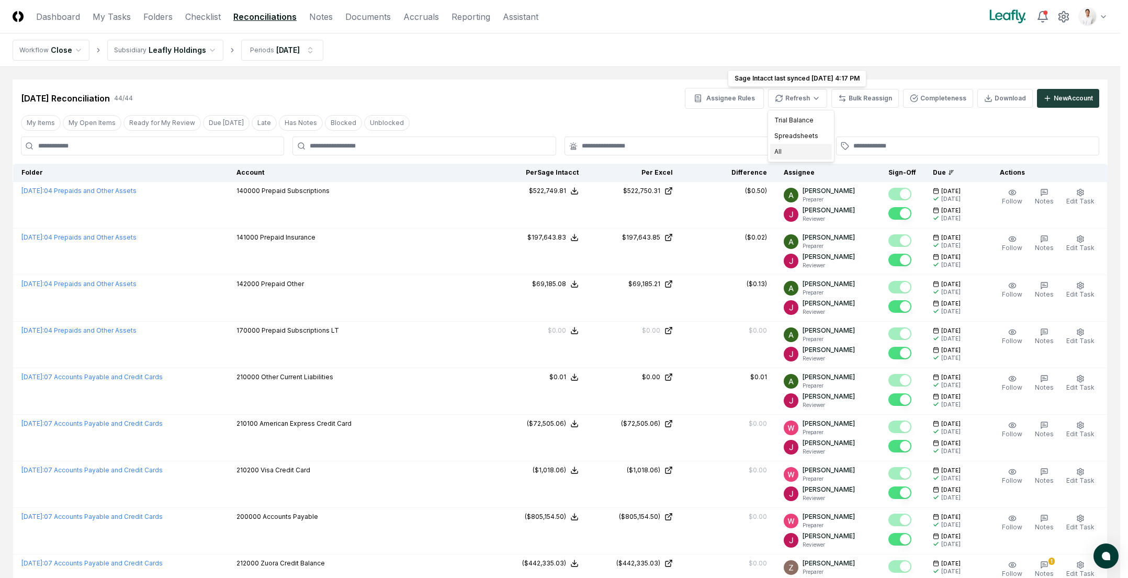
click at [801, 149] on div "All" at bounding box center [801, 152] width 62 height 16
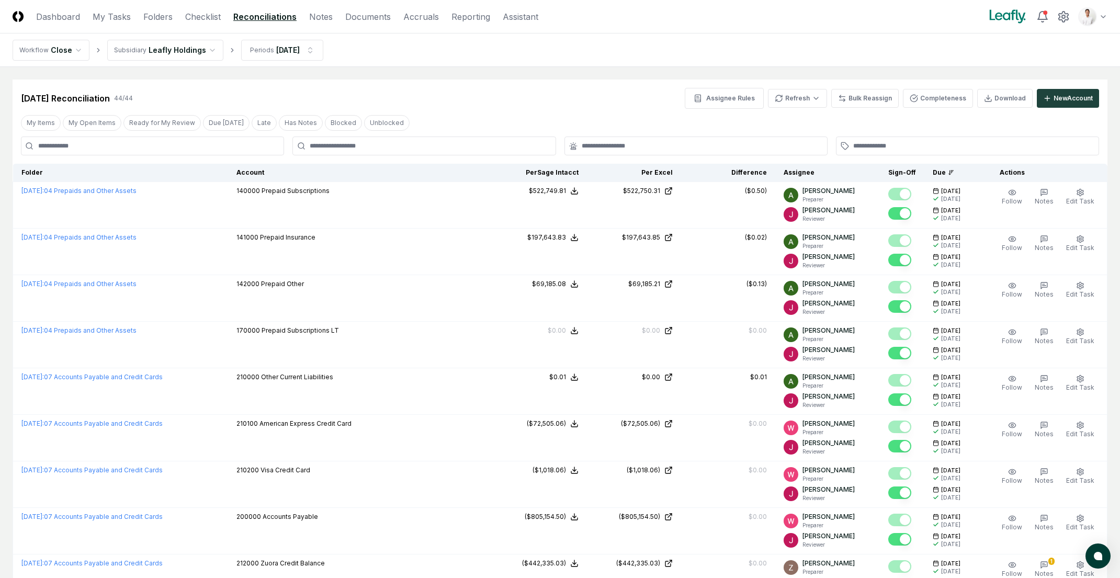
click at [660, 121] on div "My Items My Open Items Ready for My Review Due Today Late Has Notes Blocked Unb…" at bounding box center [560, 122] width 1095 height 19
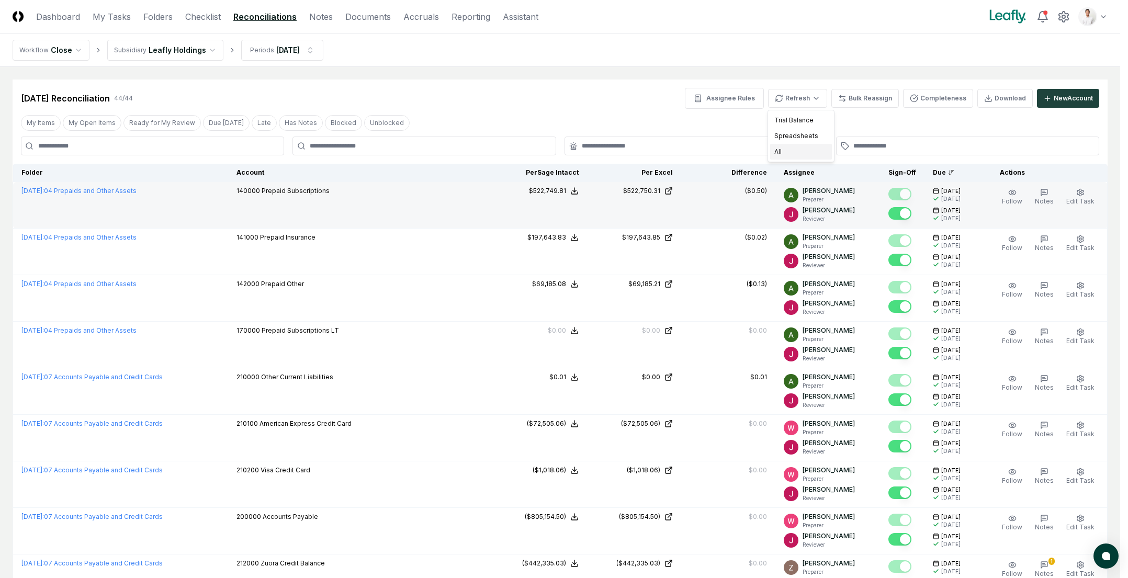
drag, startPoint x: 792, startPoint y: 152, endPoint x: 611, endPoint y: 204, distance: 188.3
click at [792, 152] on div "All" at bounding box center [801, 152] width 62 height 16
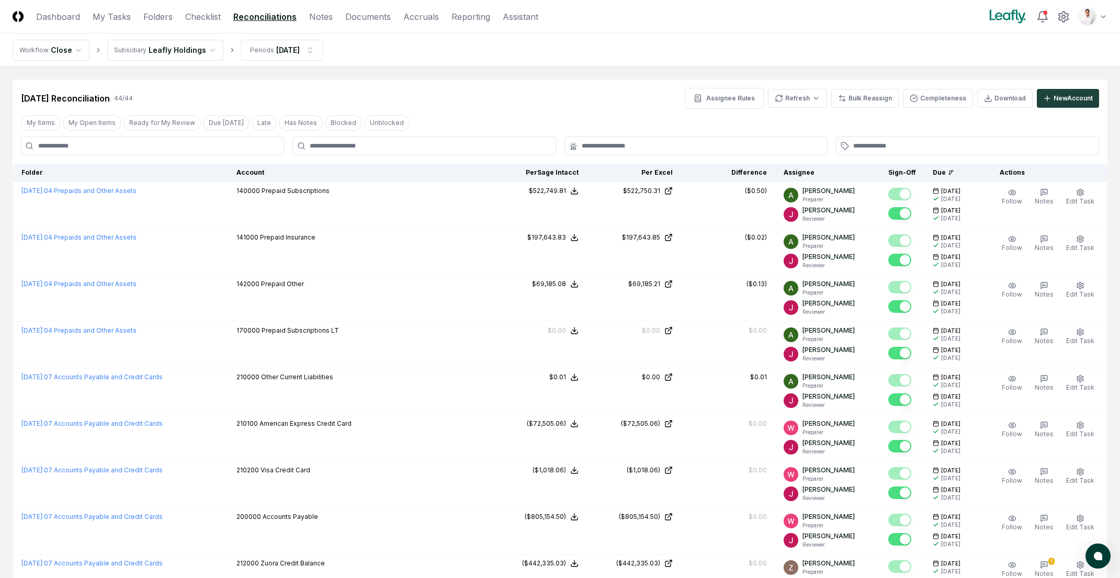
click at [770, 53] on nav "Workflow Close Subsidiary Leafly Holdings Periods Aug 2025" at bounding box center [560, 49] width 1120 height 33
click at [845, 50] on nav "Workflow Close Subsidiary Leafly Holdings Periods Aug 2025" at bounding box center [560, 49] width 1120 height 33
